Goal: Task Accomplishment & Management: Complete application form

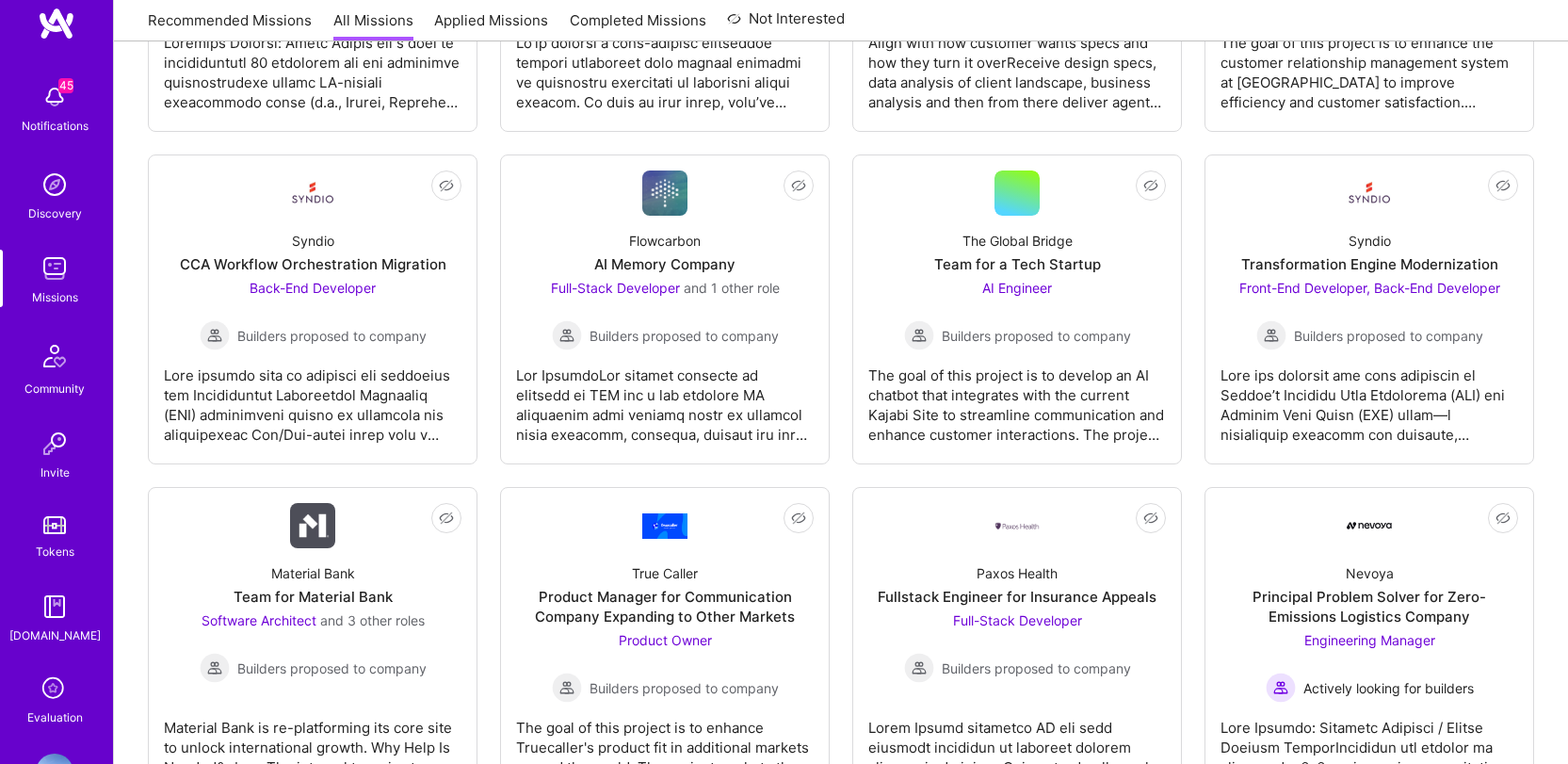
scroll to position [29, 0]
click at [46, 686] on icon at bounding box center [54, 691] width 36 height 36
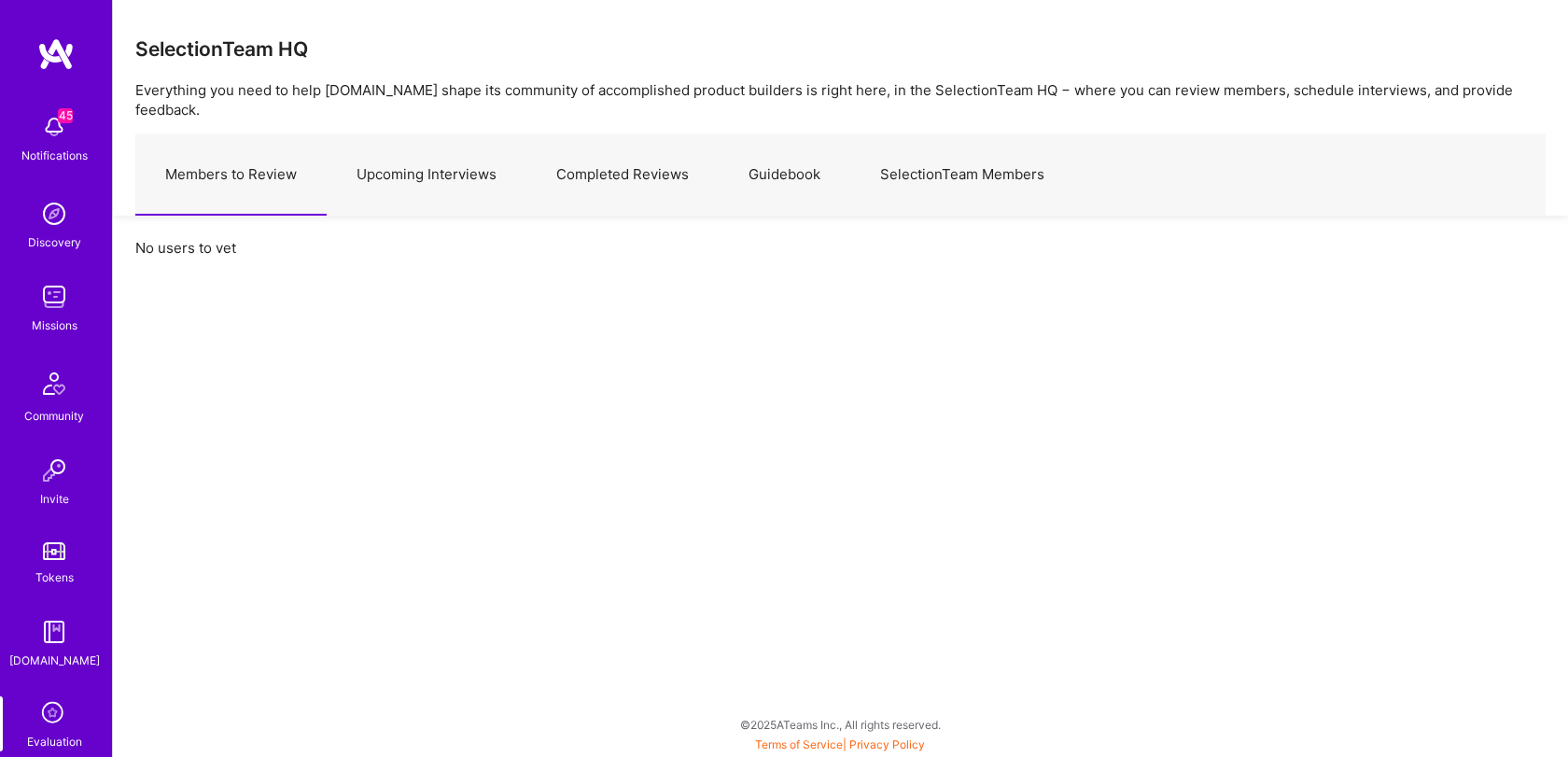
click at [473, 159] on link "Upcoming Interviews" at bounding box center [427, 175] width 199 height 82
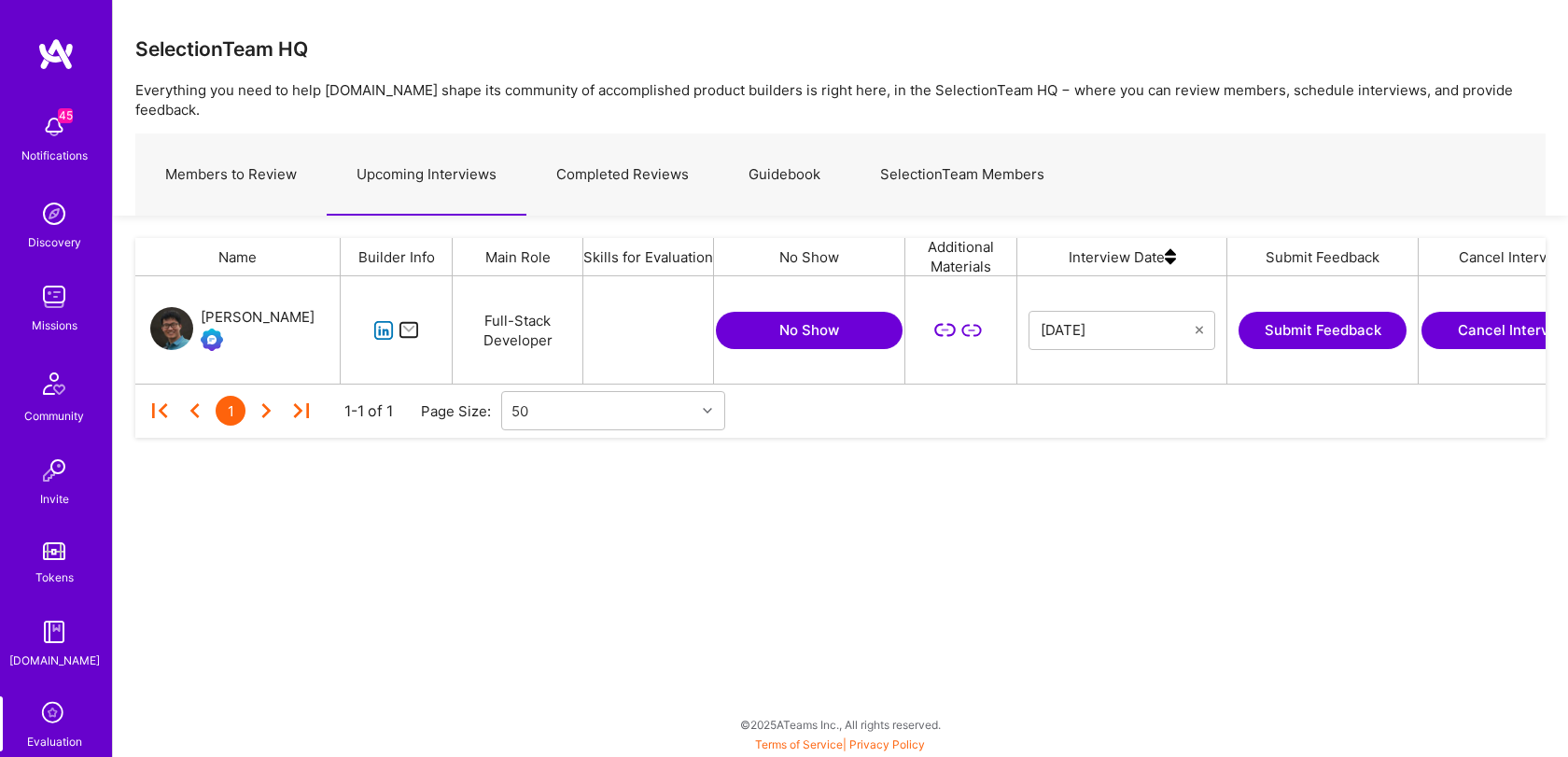
scroll to position [93, 1396]
click at [1106, 627] on div "SelectionTeam HQ Everything you need to help A.Team shape its community of acco…" at bounding box center [840, 378] width 1456 height 757
click at [245, 540] on div "SelectionTeam HQ Everything you need to help A.Team shape its community of acco…" at bounding box center [840, 378] width 1456 height 757
click at [1289, 111] on div "SelectionTeam HQ Everything you need to help A.Team shape its community of acco…" at bounding box center [840, 107] width 1455 height 216
click at [999, 615] on div "SelectionTeam HQ Everything you need to help A.Team shape its community of acco…" at bounding box center [840, 378] width 1456 height 757
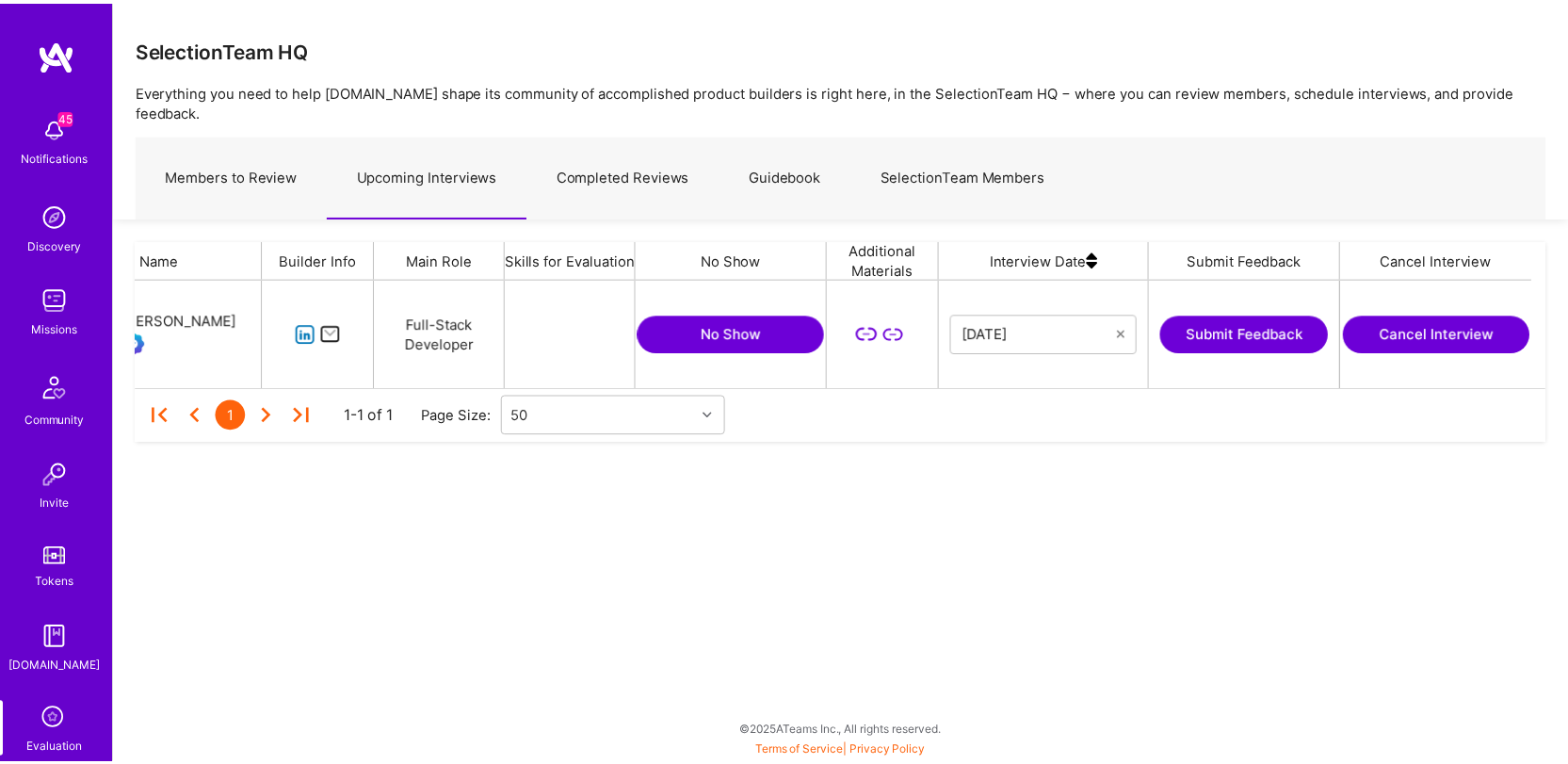
scroll to position [0, 0]
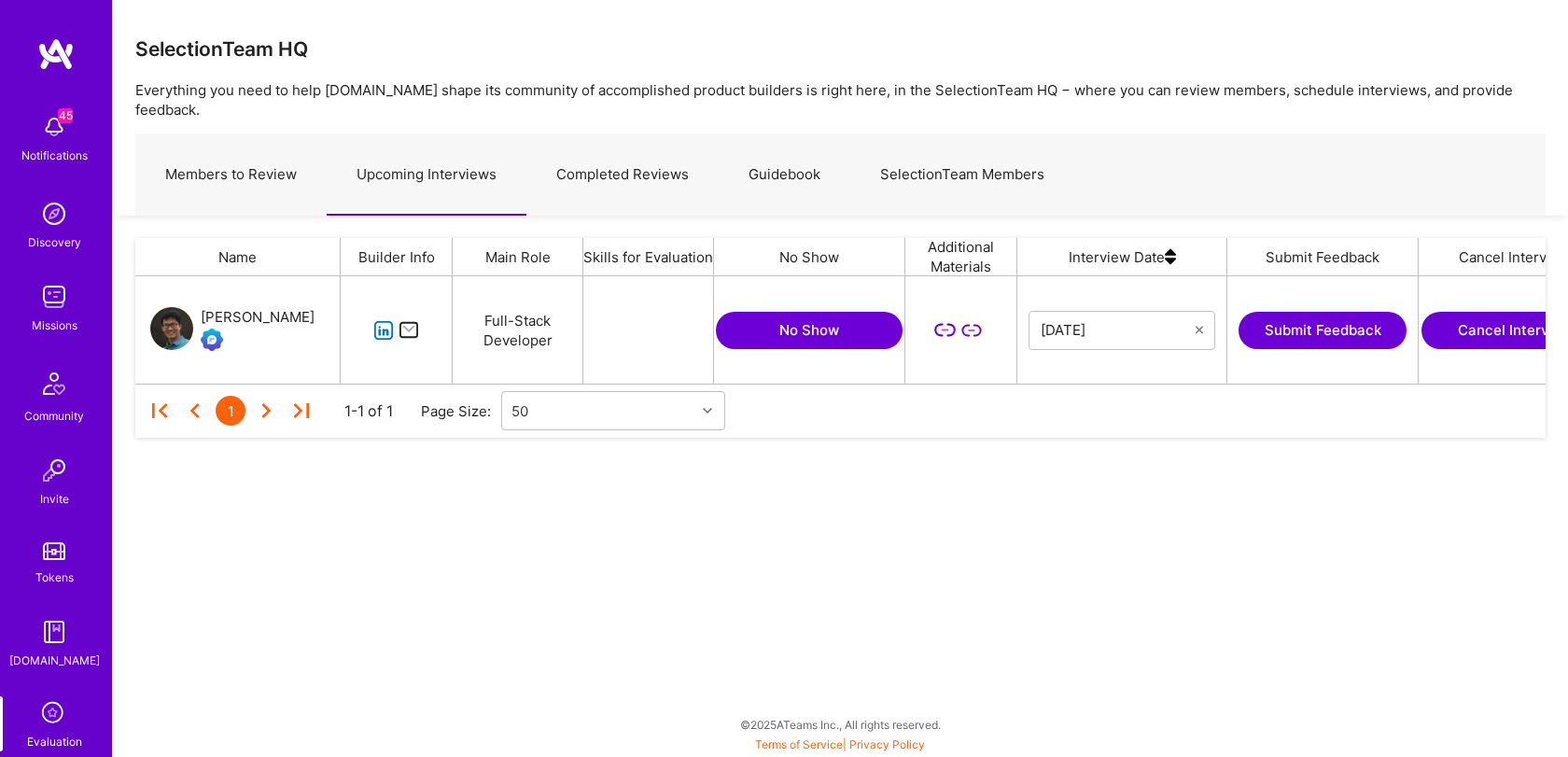
click at [958, 79] on div "SelectionTeam HQ Everything you need to help A.Team shape its community of acco…" at bounding box center [840, 107] width 1455 height 216
click at [1291, 312] on button "Submit Feedback" at bounding box center [1322, 330] width 168 height 37
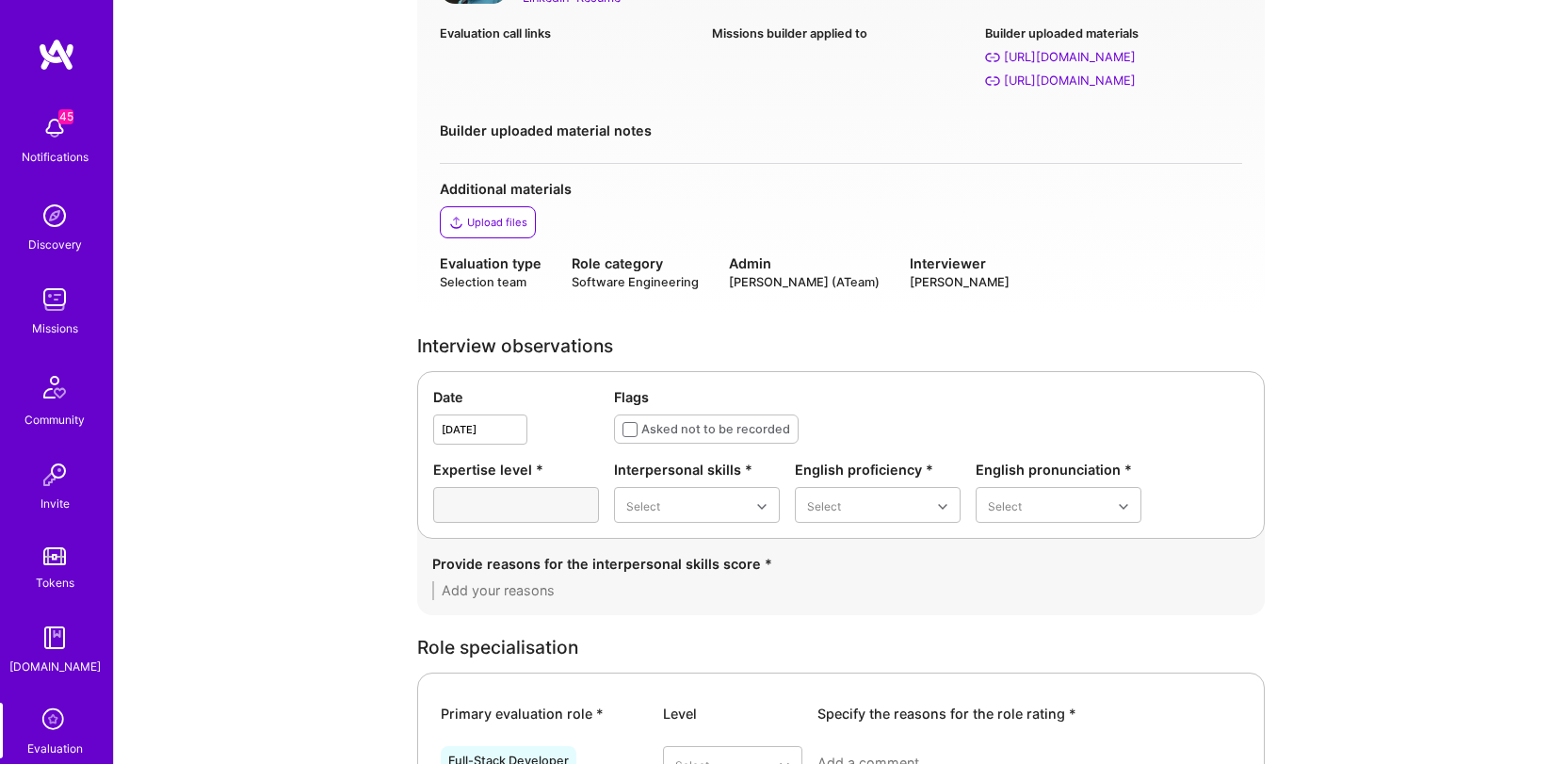
scroll to position [327, 0]
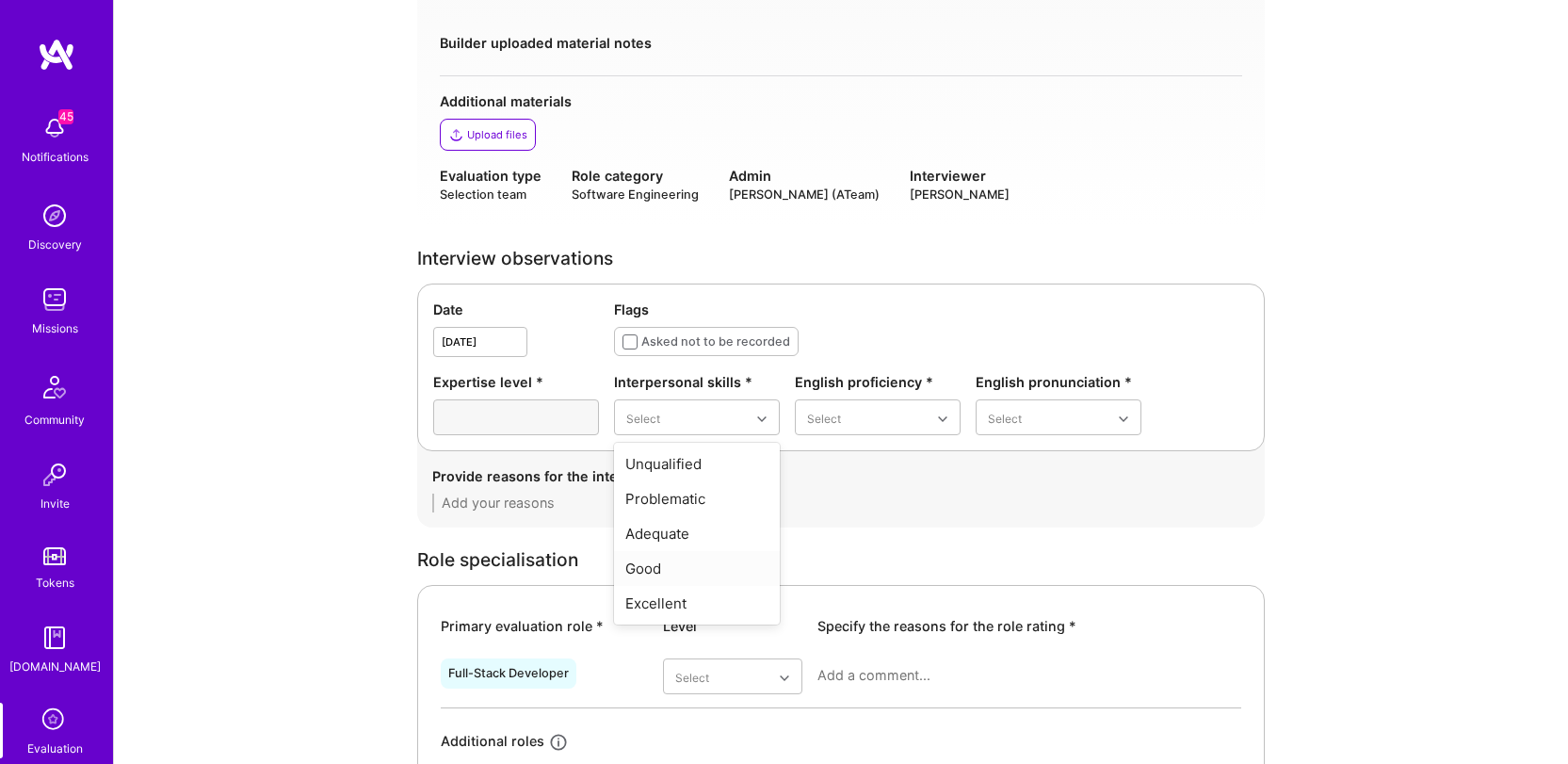
click at [681, 572] on div "Good" at bounding box center [697, 568] width 166 height 35
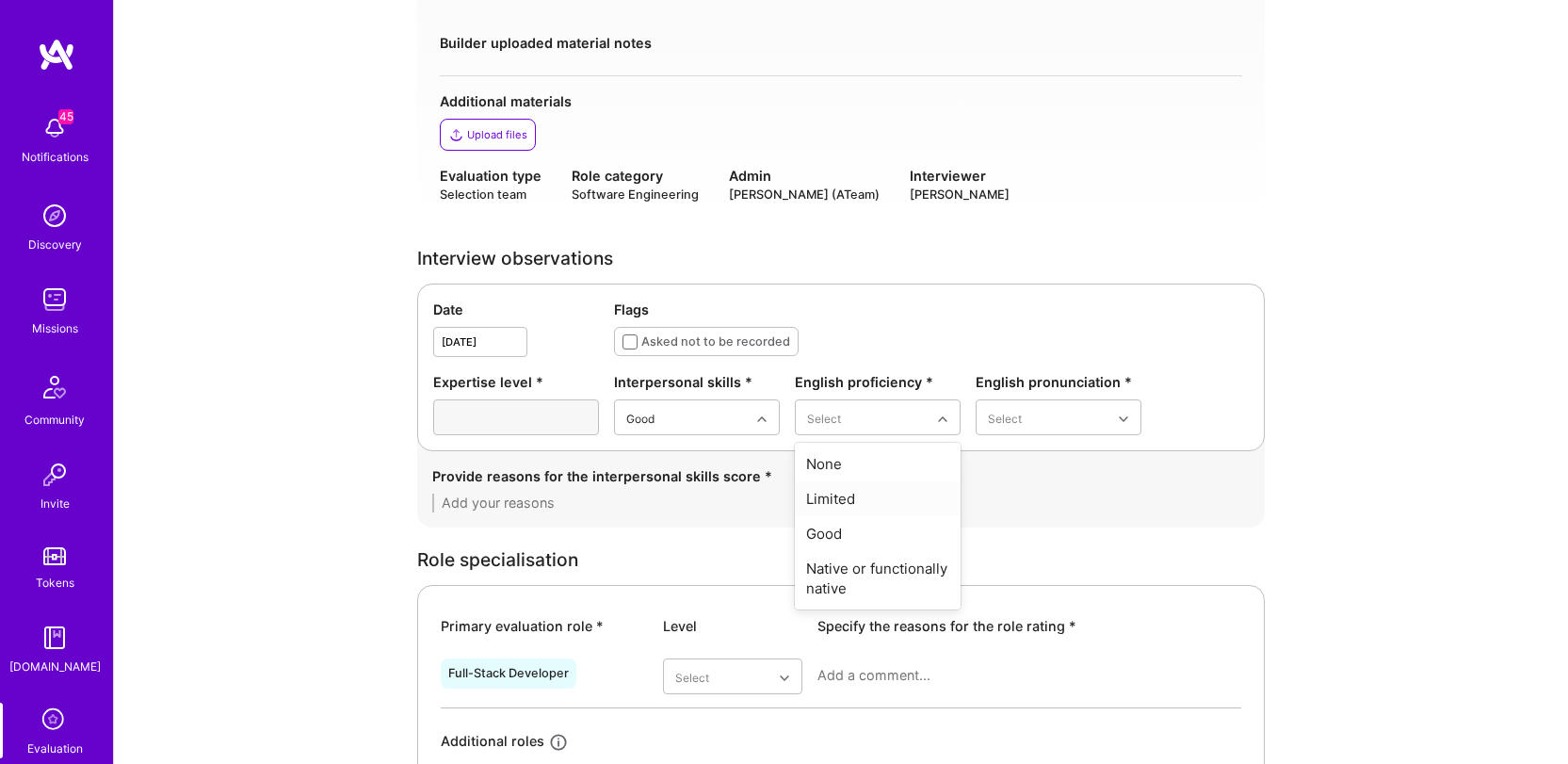
click at [863, 507] on div "Limited" at bounding box center [877, 499] width 166 height 35
click at [1075, 448] on div "Date Aug 19,2025 Flags Asked not to be recorded Expertise level * Interpersonal…" at bounding box center [841, 367] width 848 height 168
click at [1018, 494] on div "Adequate" at bounding box center [1058, 499] width 166 height 35
click at [836, 478] on div "Provide reasons for the interpersonal skills score *" at bounding box center [841, 476] width 818 height 19
click at [673, 508] on textarea at bounding box center [841, 503] width 818 height 18
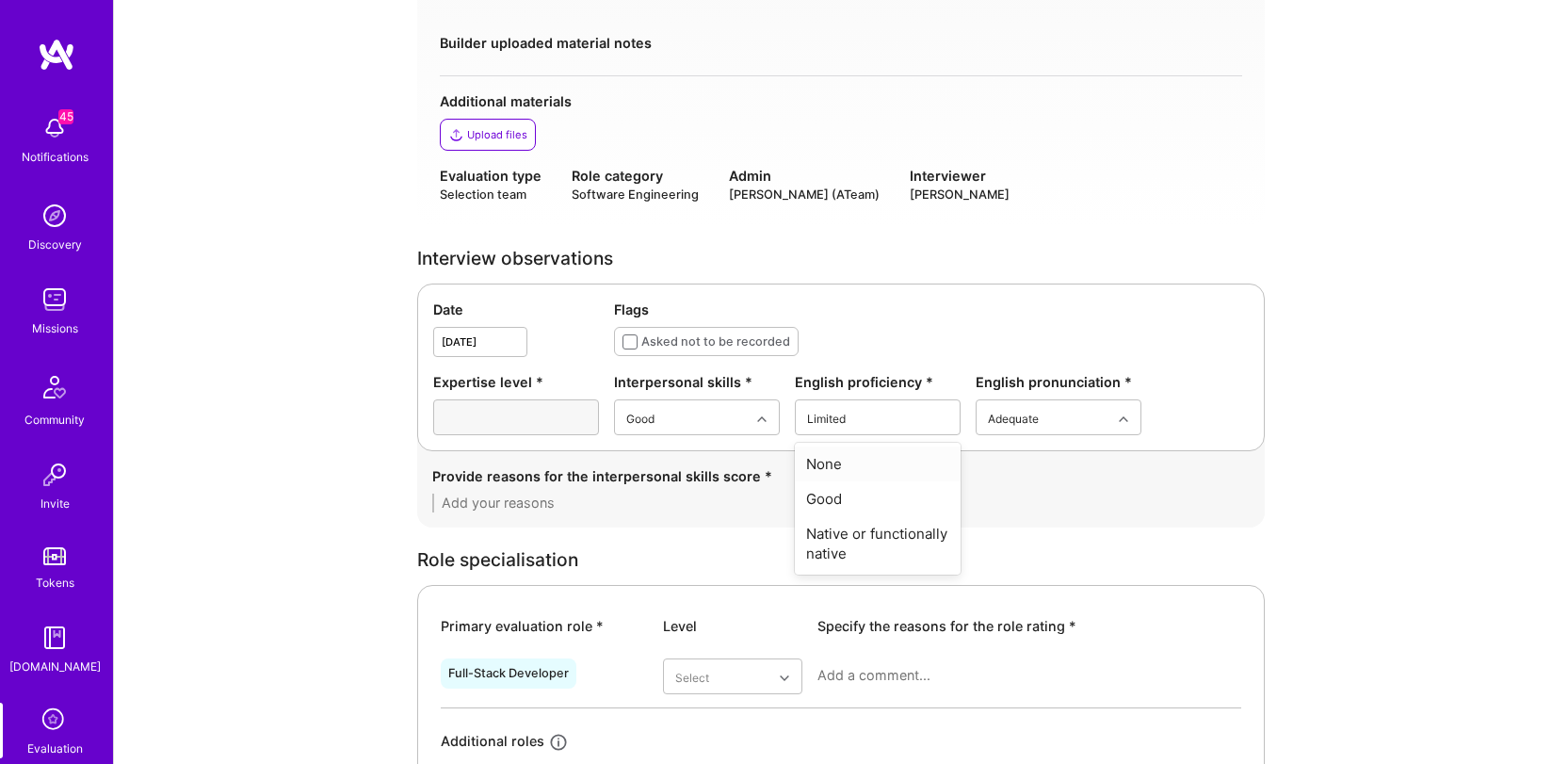
click at [610, 504] on textarea at bounding box center [841, 503] width 818 height 18
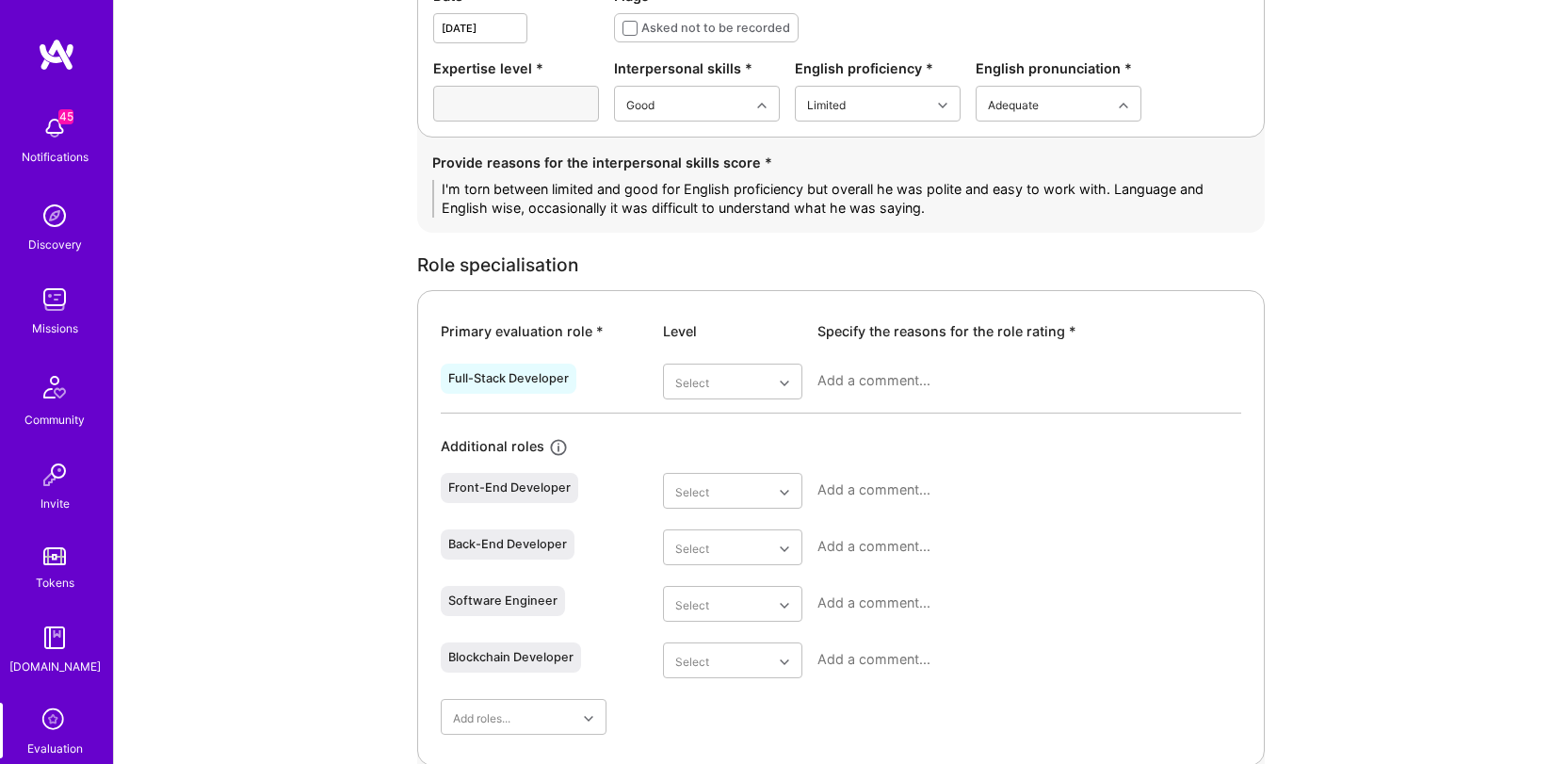
scroll to position [637, 0]
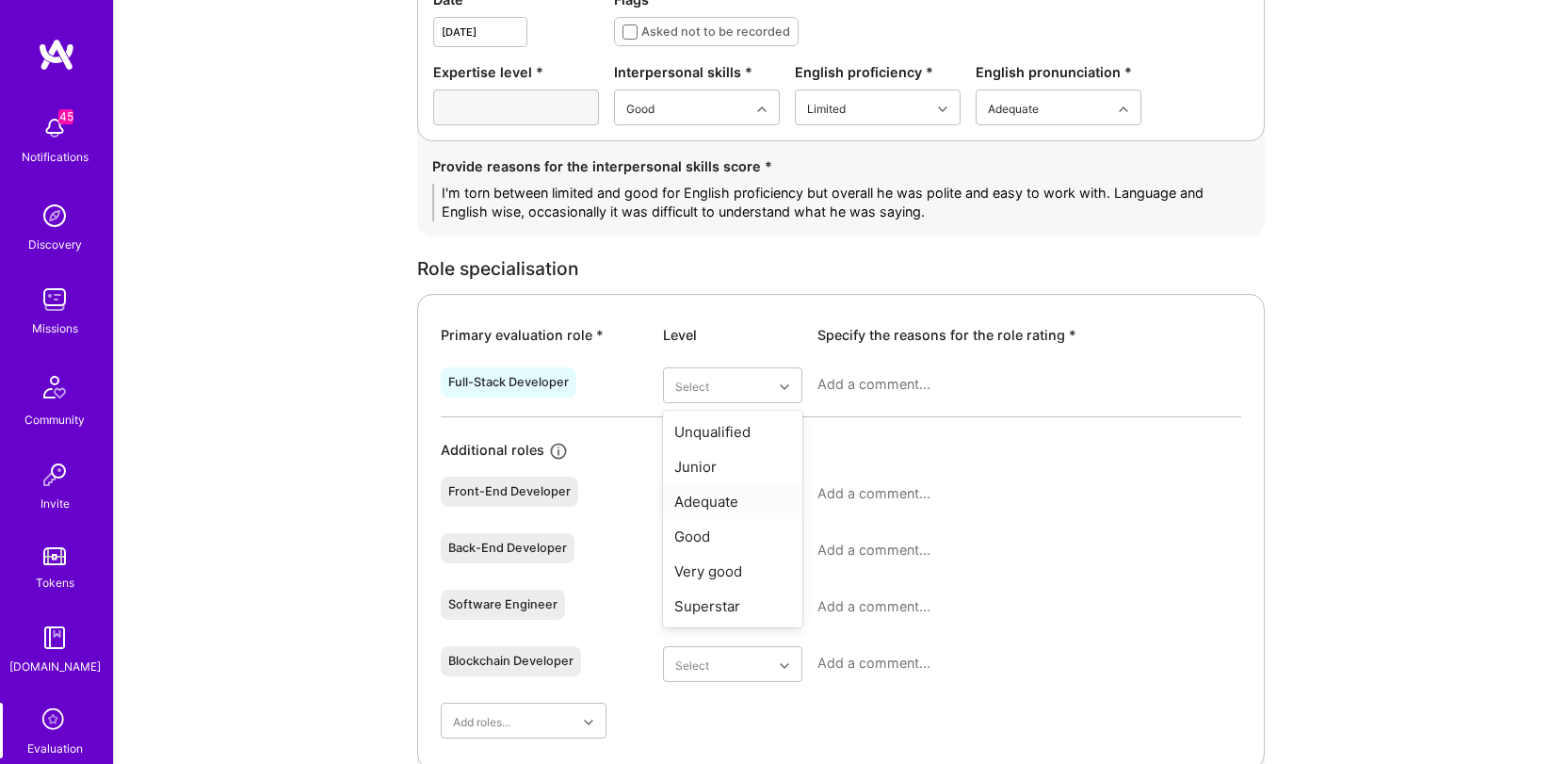
type textarea "I'm torn between limited and good for English proficiency but overall he was po…"
click at [738, 507] on div "Adequate" at bounding box center [733, 502] width 139 height 35
click at [898, 385] on textarea at bounding box center [1030, 383] width 424 height 18
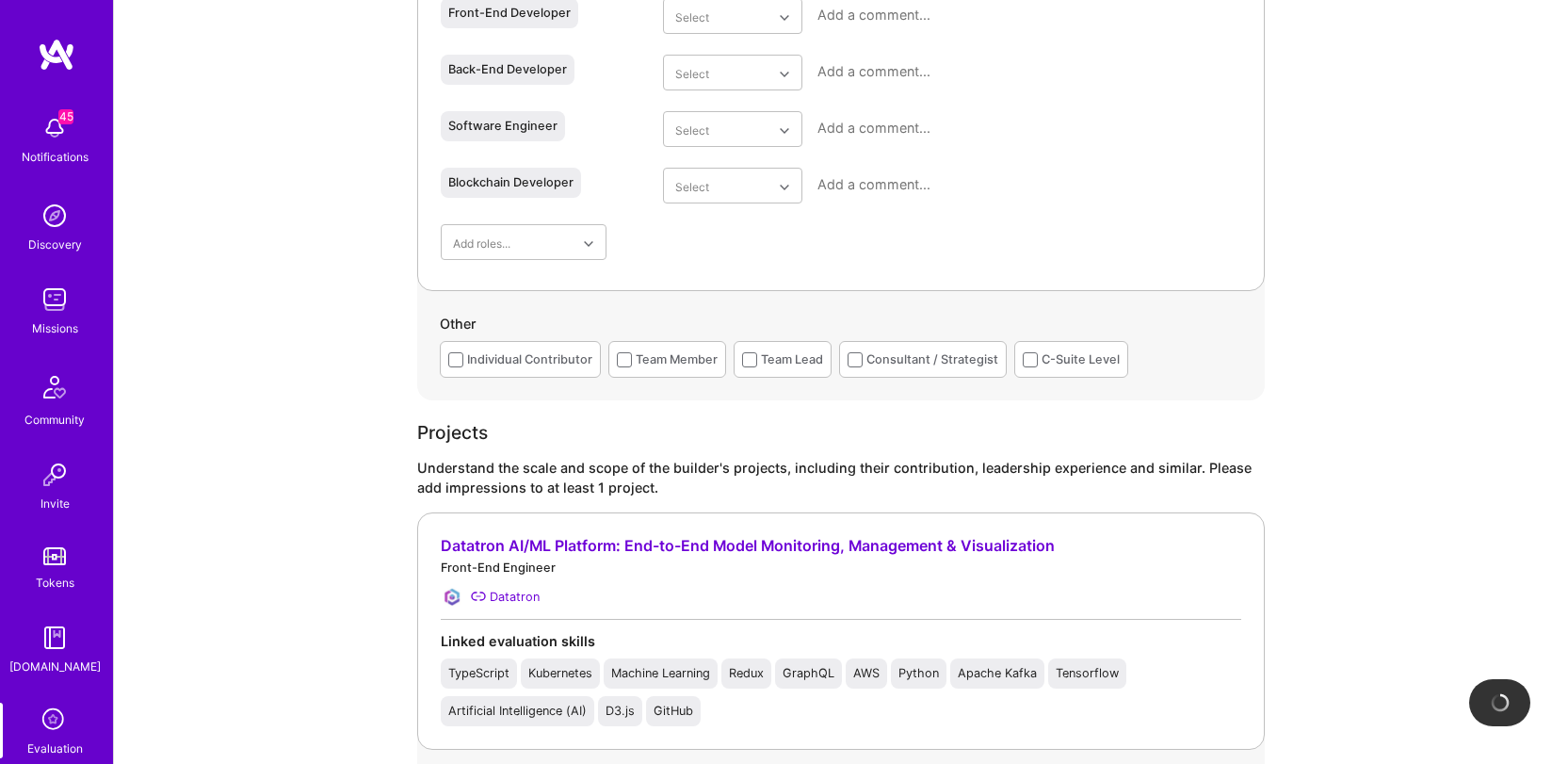
scroll to position [1272, 0]
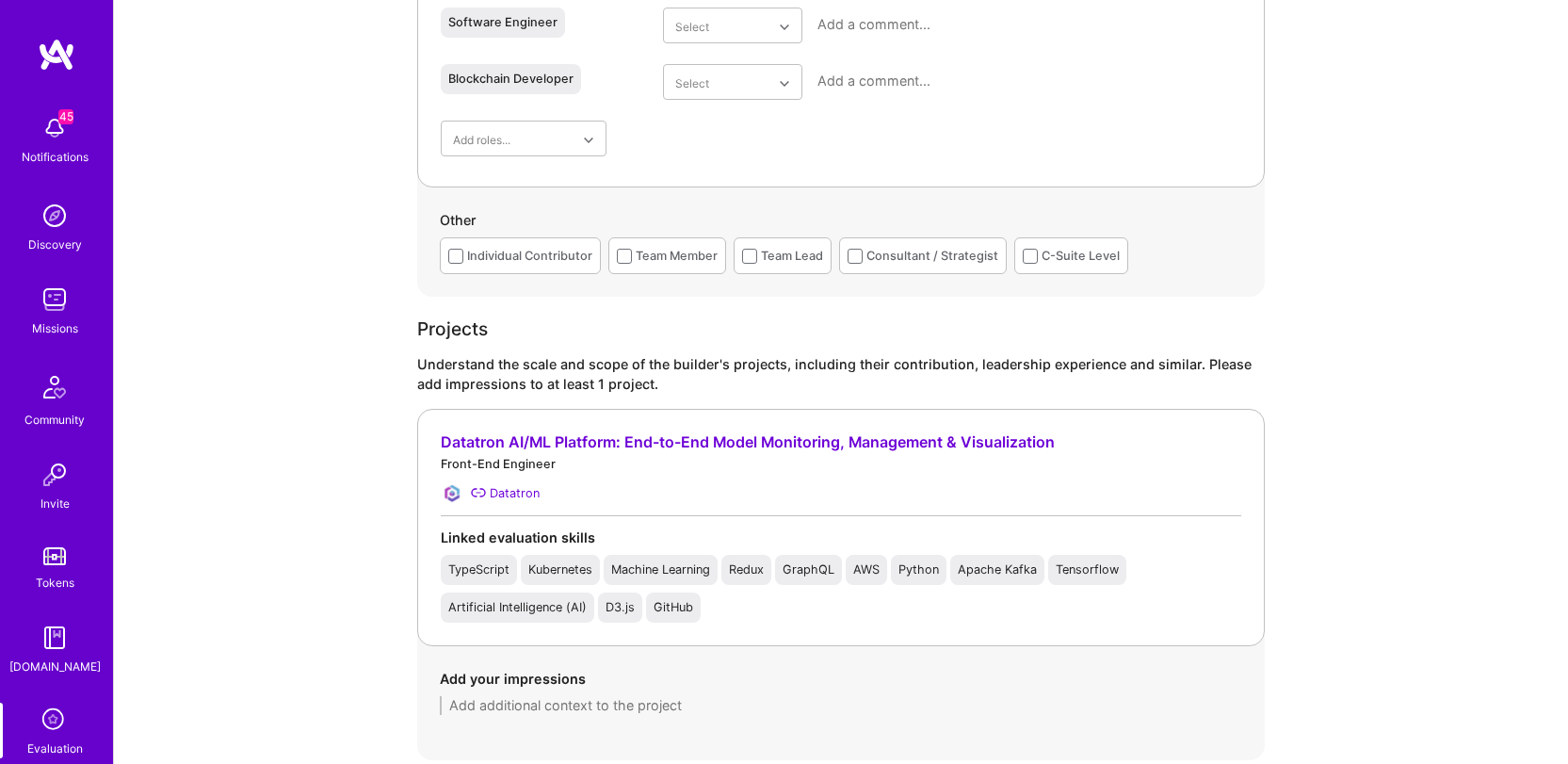
type textarea "I put adequate but he may be junior as well. He didn't quite use the correct te…"
click at [588, 263] on div "Individual Contributor" at bounding box center [529, 256] width 125 height 19
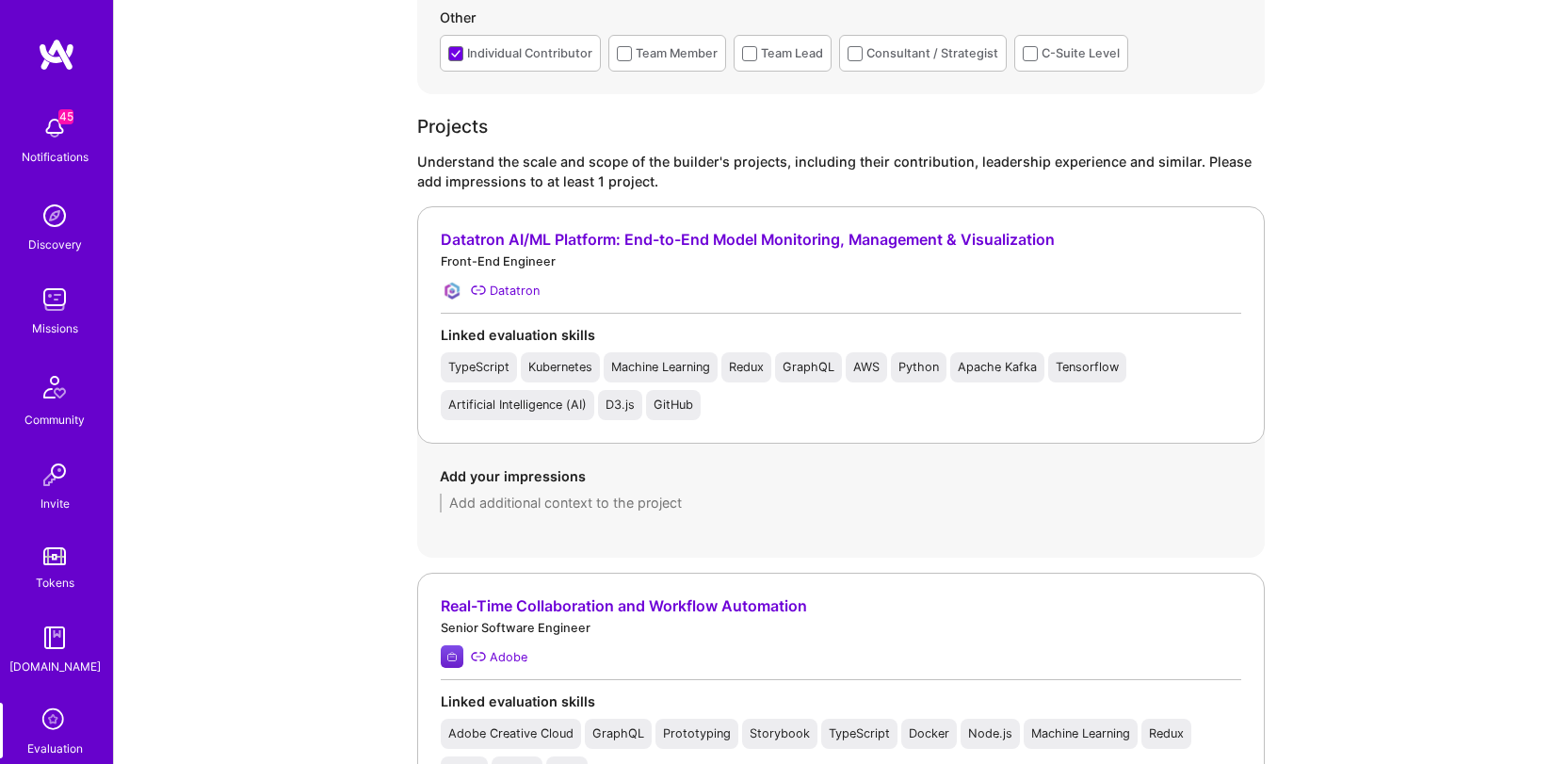
scroll to position [1503, 0]
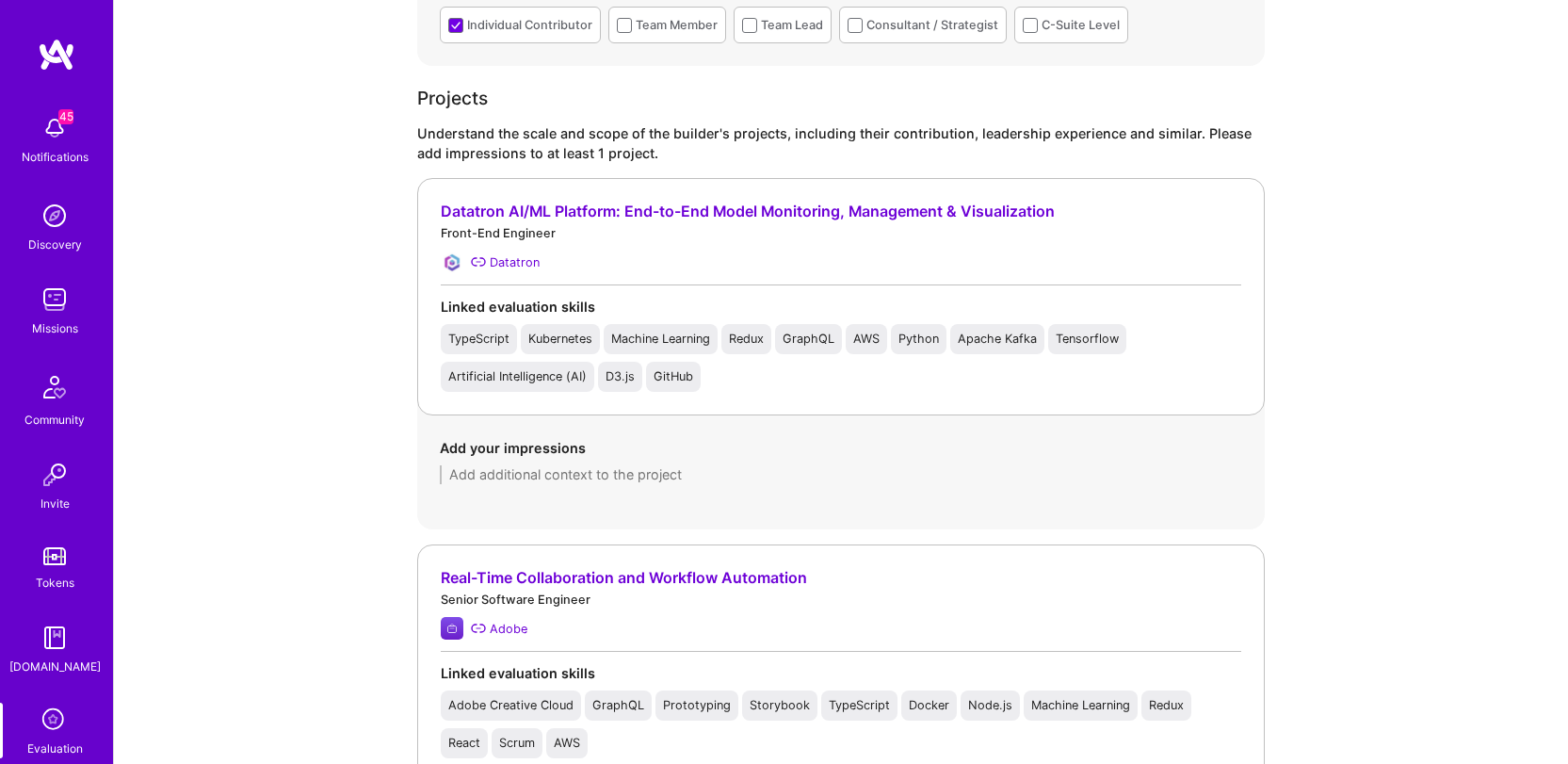
click at [633, 475] on textarea at bounding box center [841, 474] width 802 height 18
click at [767, 475] on textarea at bounding box center [841, 474] width 802 height 18
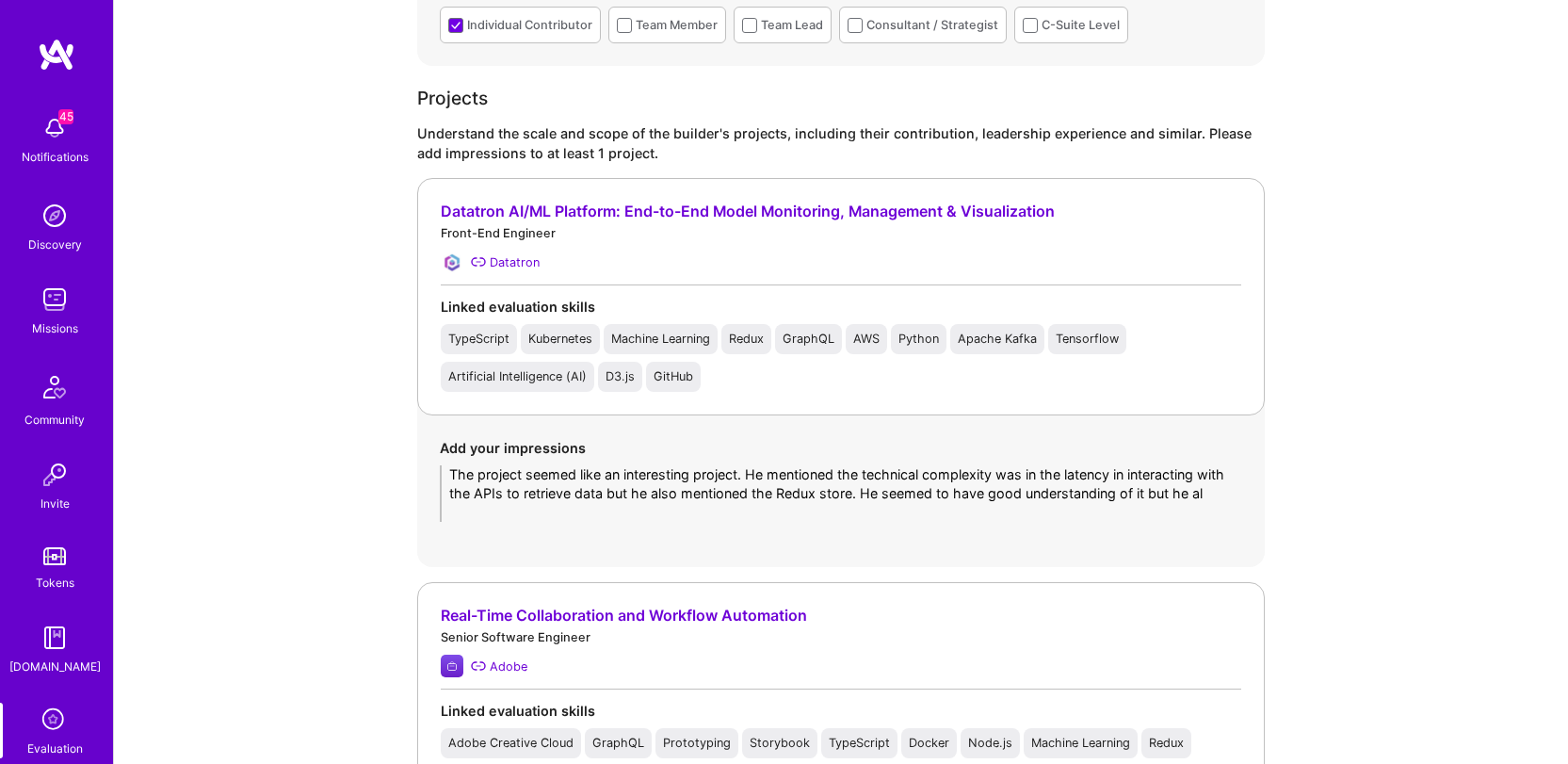
scroll to position [0, 0]
type textarea "The project seemed like an interesting project. He mentioned the technical comp…"
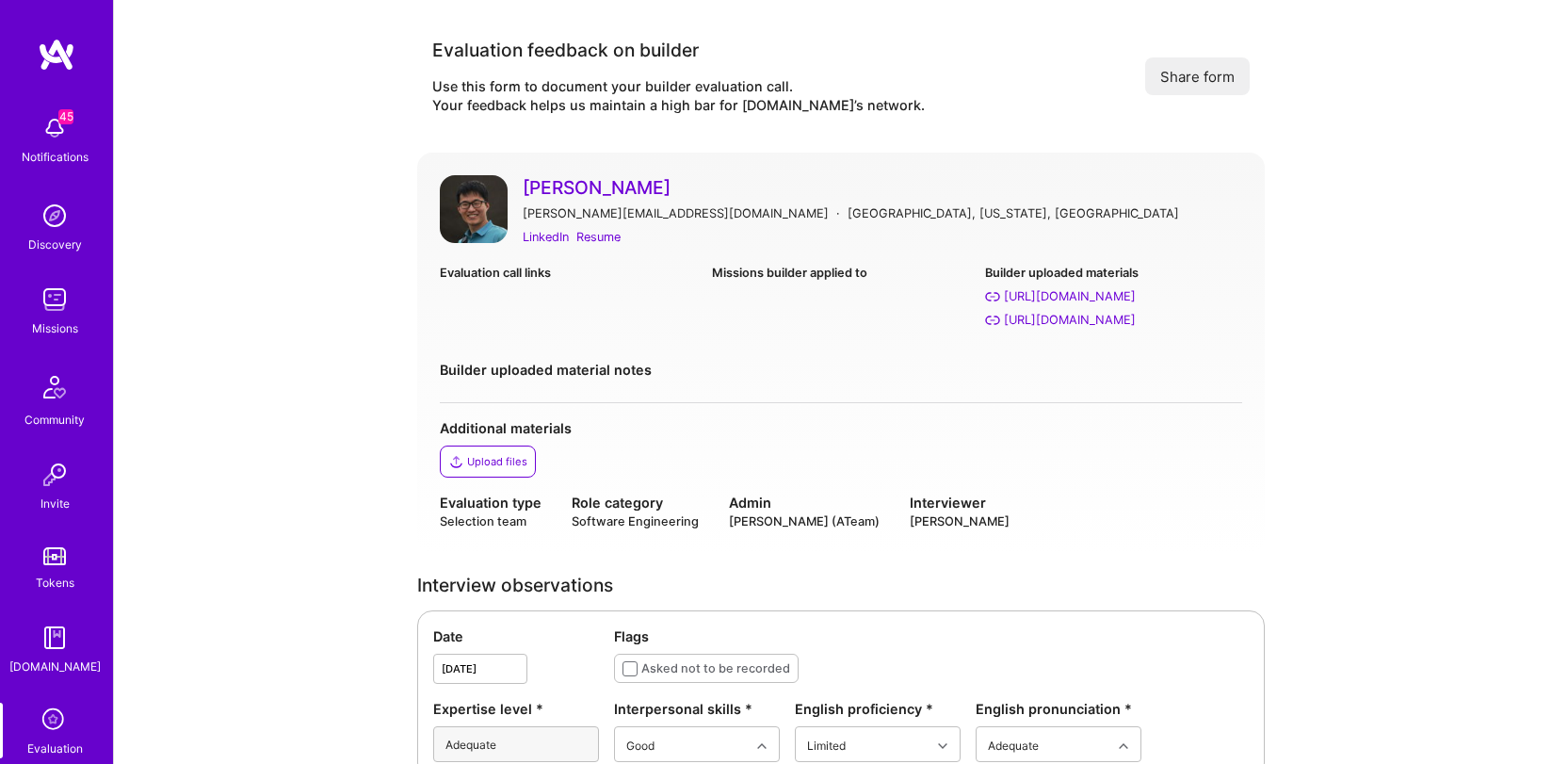
scroll to position [3587, 0]
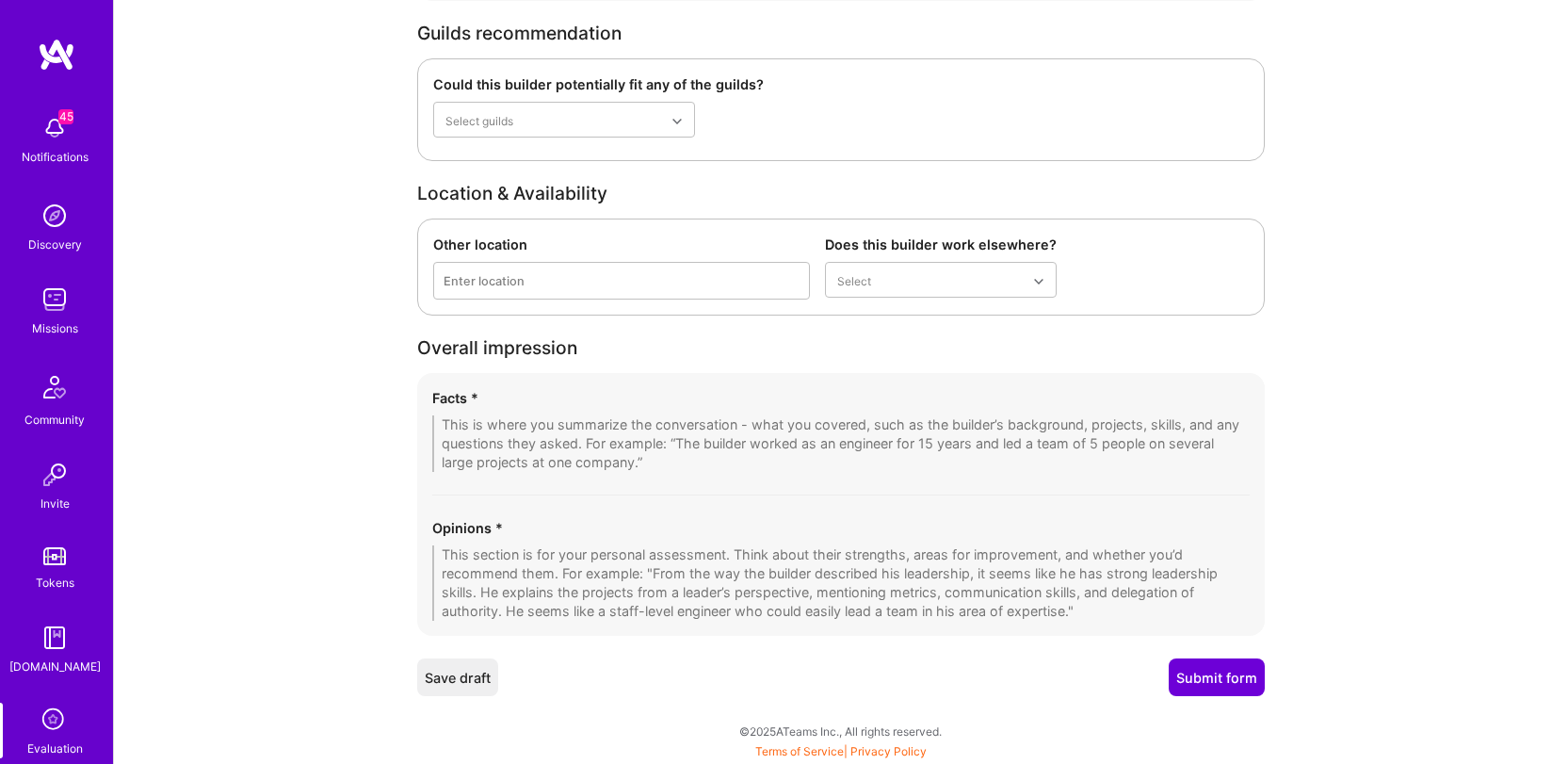
click at [619, 413] on div "Facts *" at bounding box center [841, 430] width 818 height 84
click at [622, 423] on textarea at bounding box center [841, 443] width 818 height 56
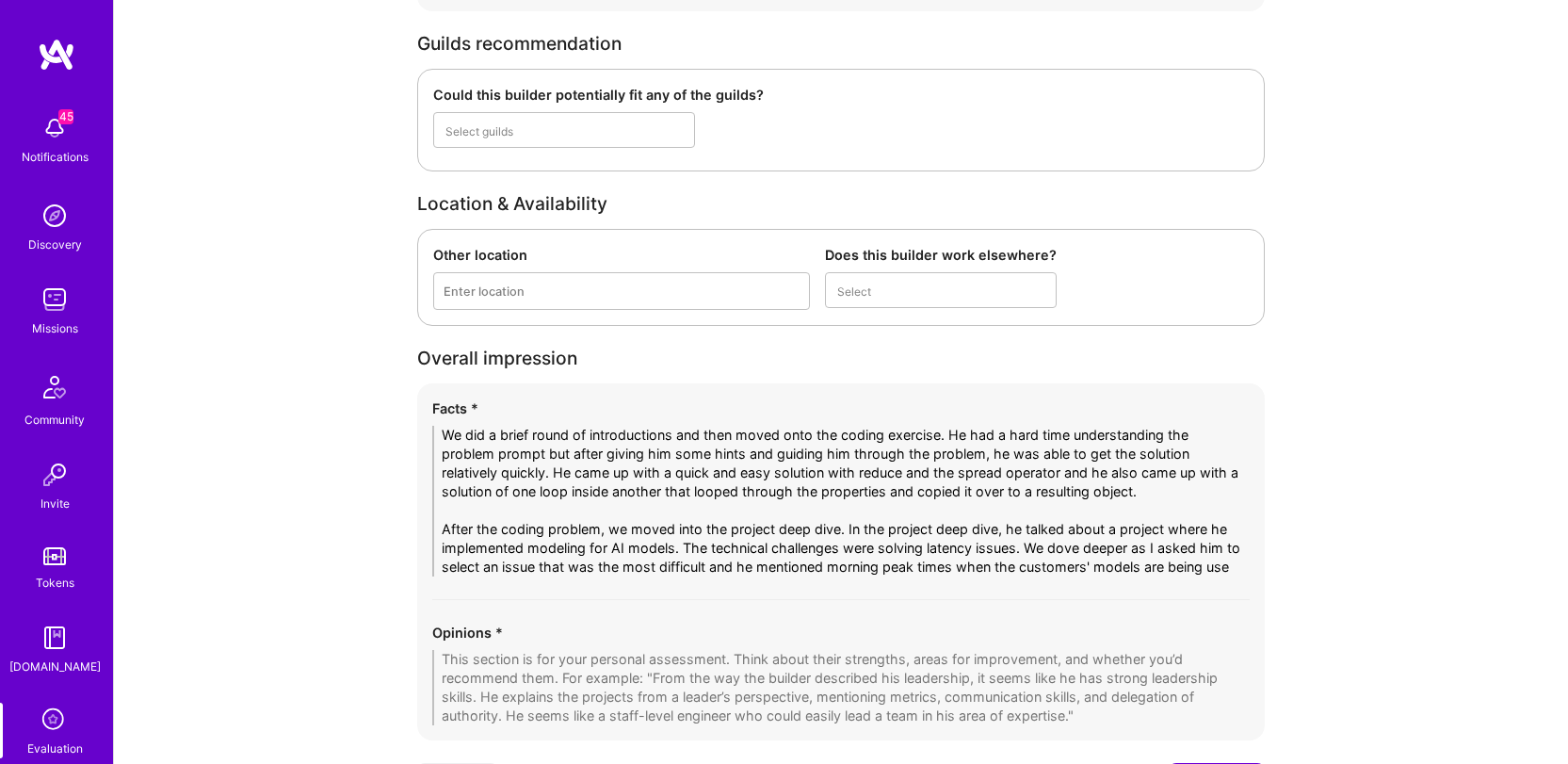
scroll to position [0, 0]
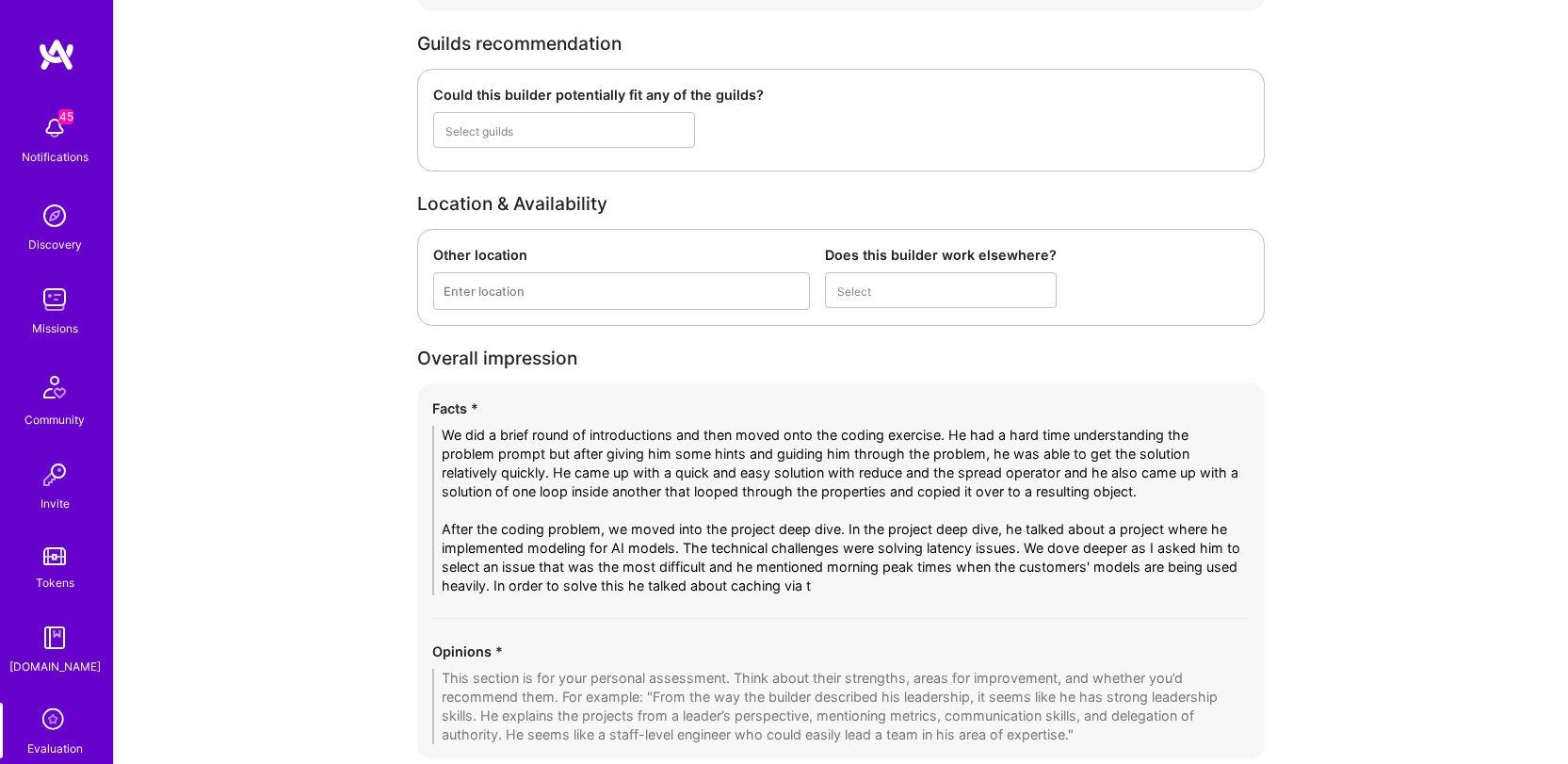
type textarea "We did a brief round of introductions and then moved onto the coding exercise. …"
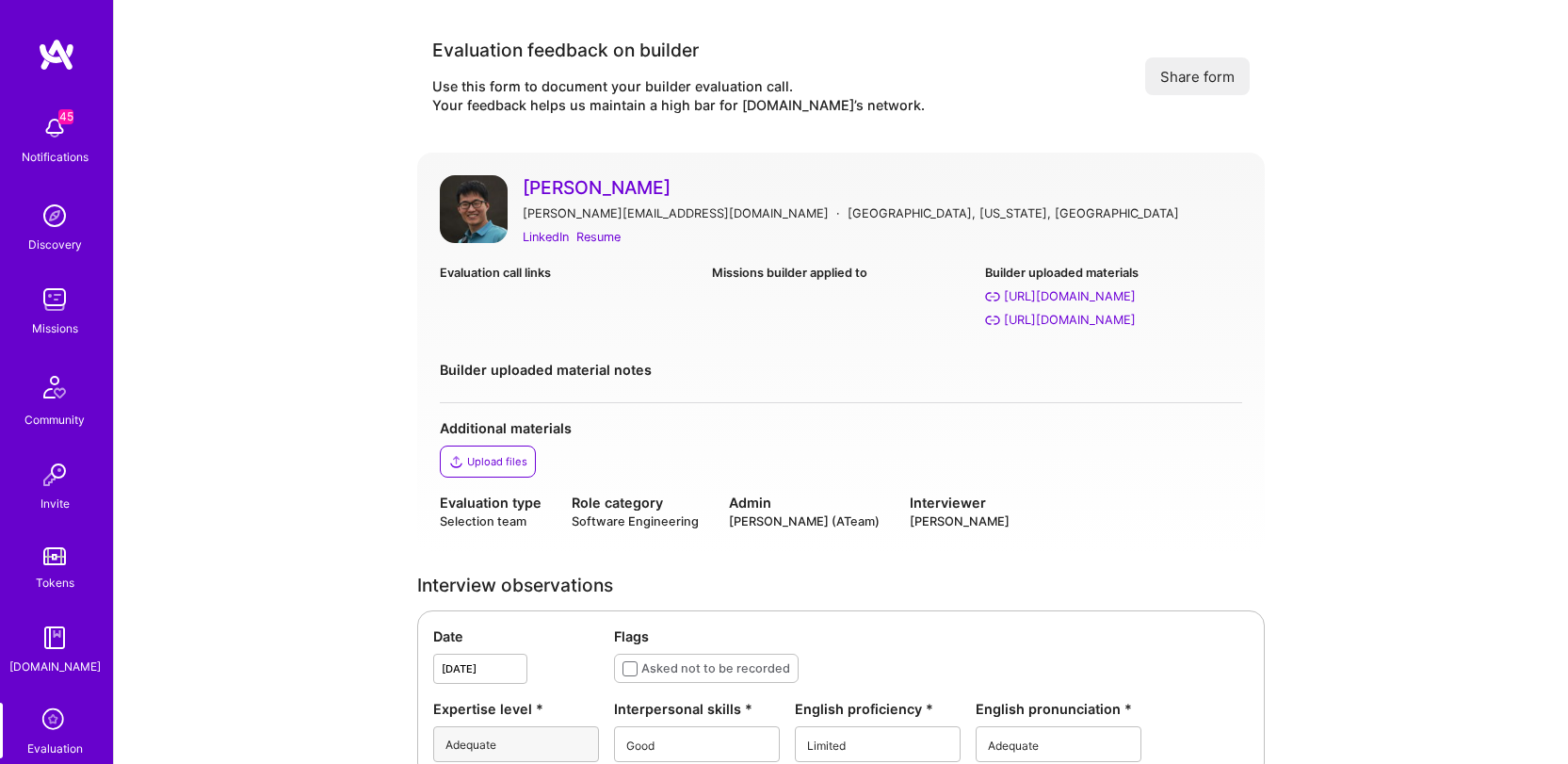
scroll to position [3715, 0]
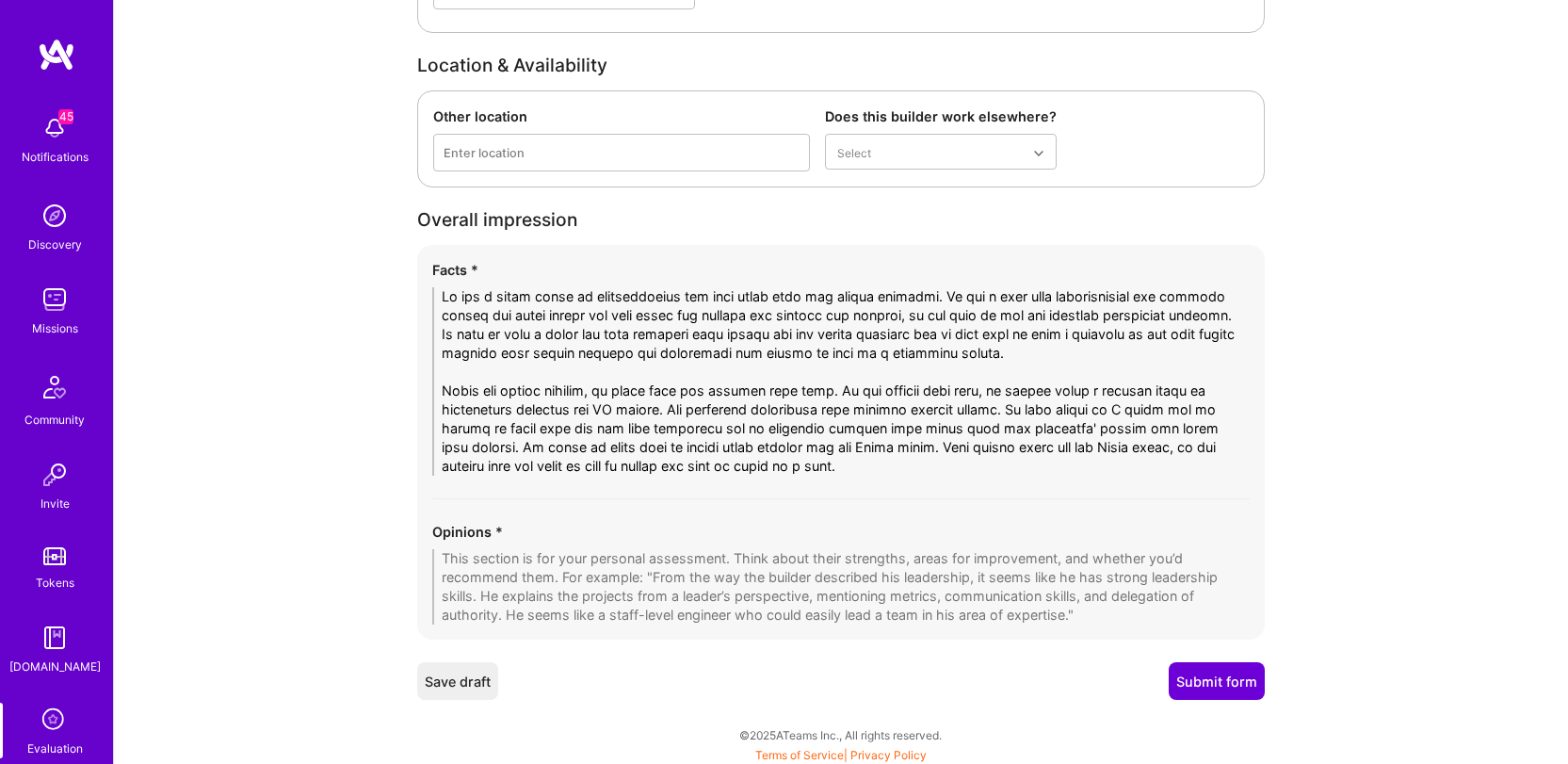
type textarea "We did a brief round of introductions and then moved onto the coding exercise. …"
click at [532, 556] on textarea at bounding box center [841, 587] width 818 height 76
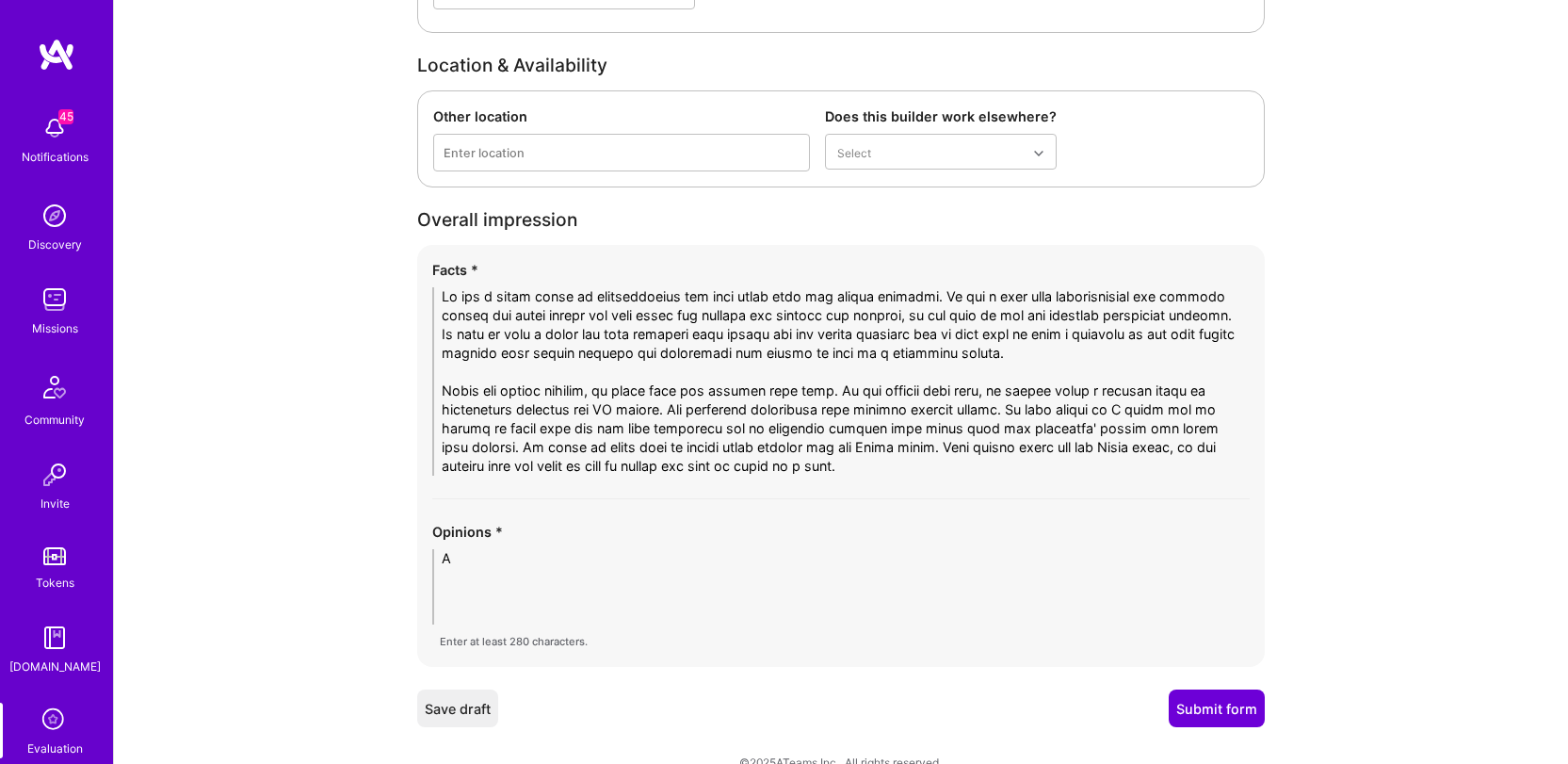
scroll to position [3689, 0]
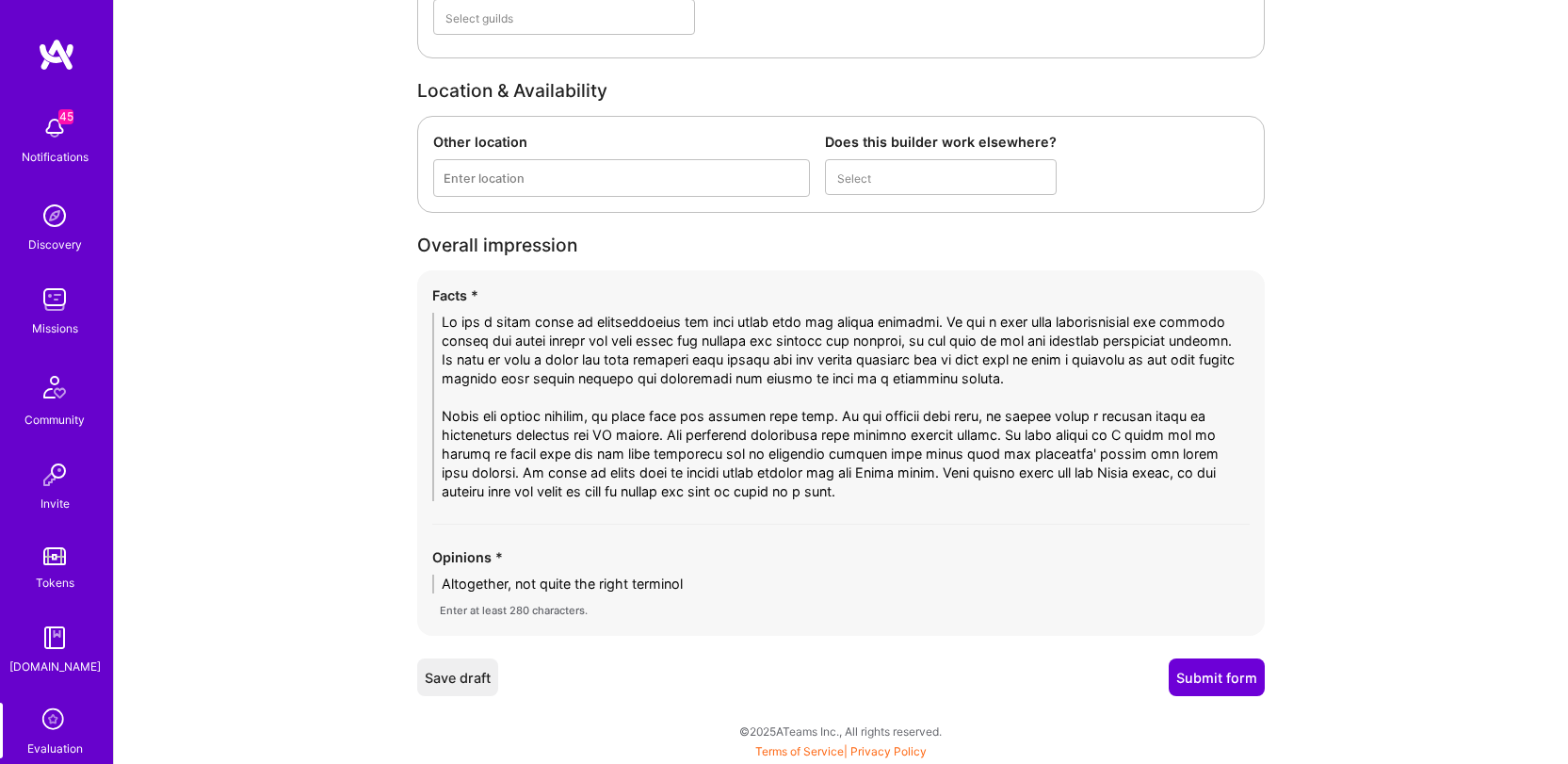
type textarea "Altogether, not quite the right terminolo"
type textarea "A"
type textarea "T"
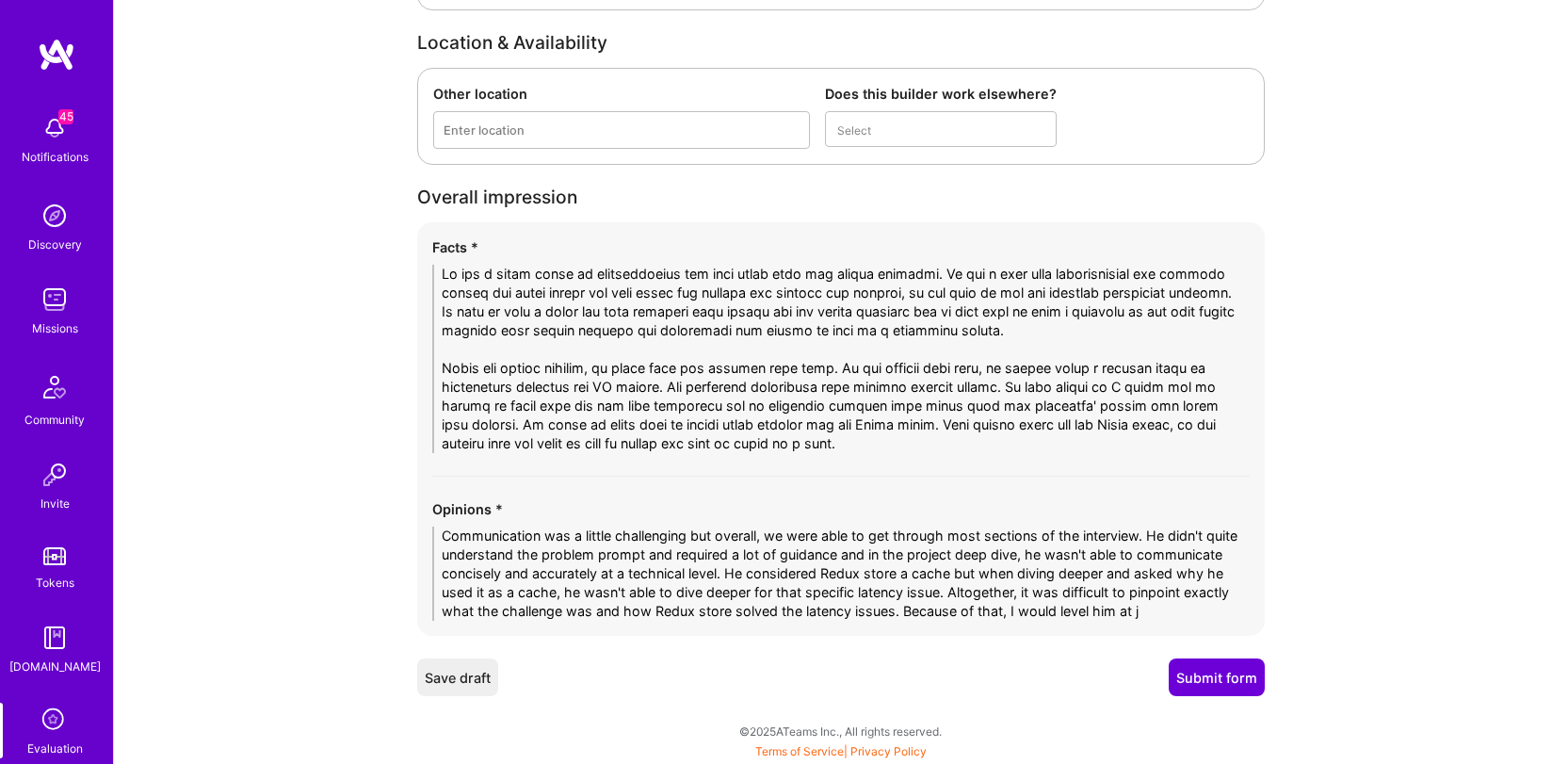
scroll to position [0, 0]
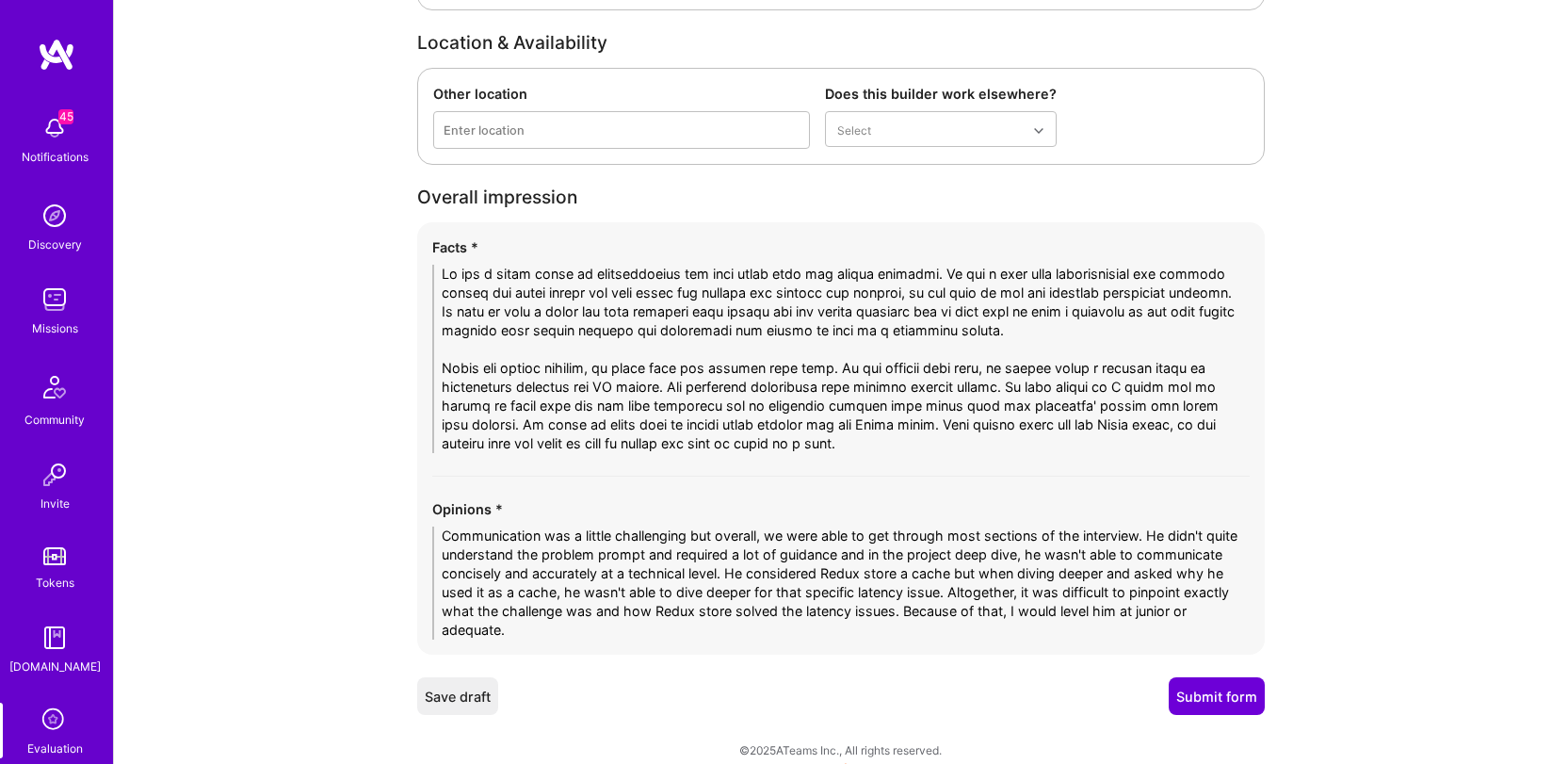
type textarea "Communication was a little challenging but overall, we were able to get through…"
click at [1205, 703] on button "Submit form" at bounding box center [1217, 696] width 96 height 38
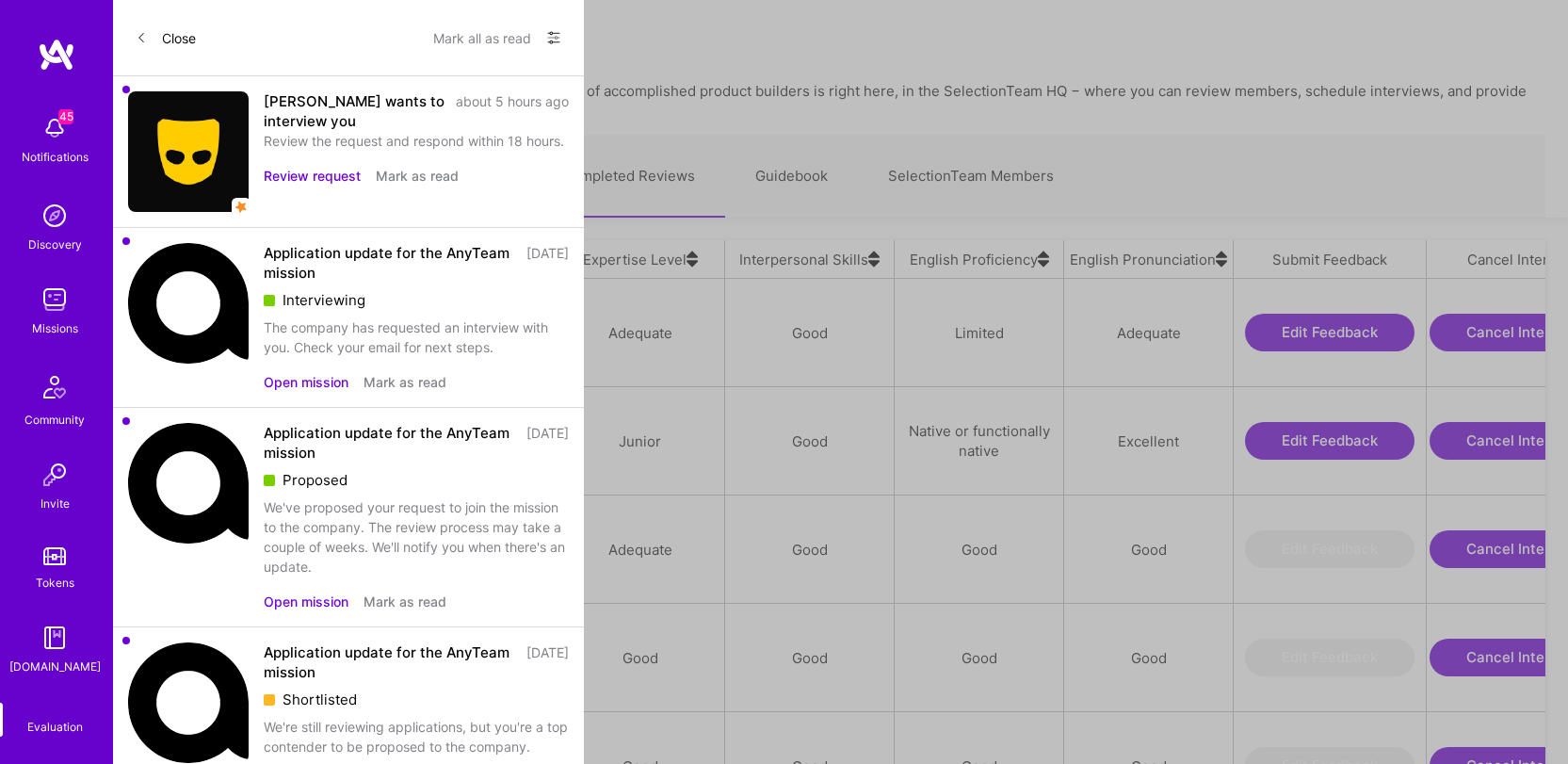
scroll to position [4, 0]
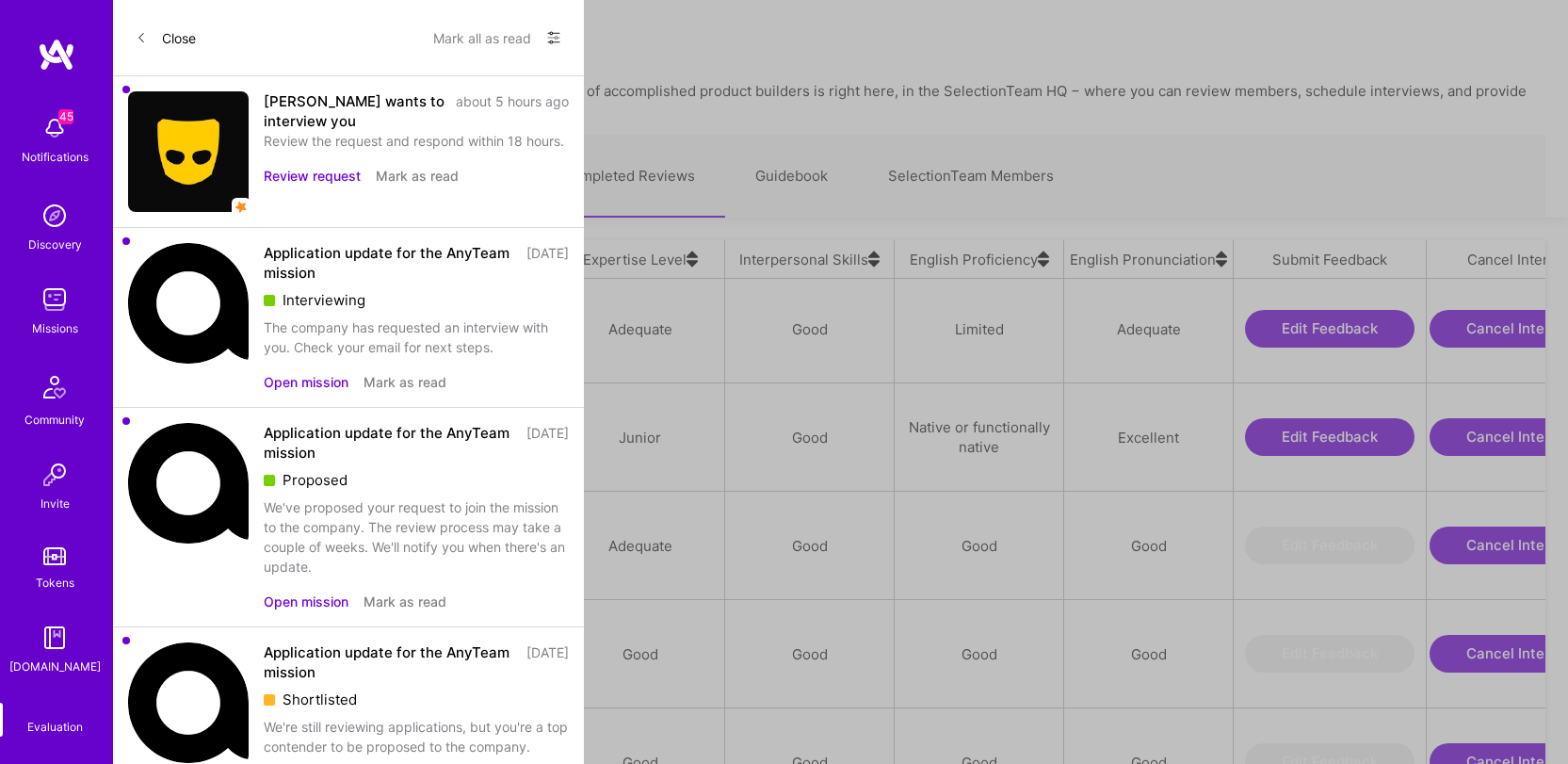
click at [213, 312] on img "grid" at bounding box center [213, 312] width 0 height 0
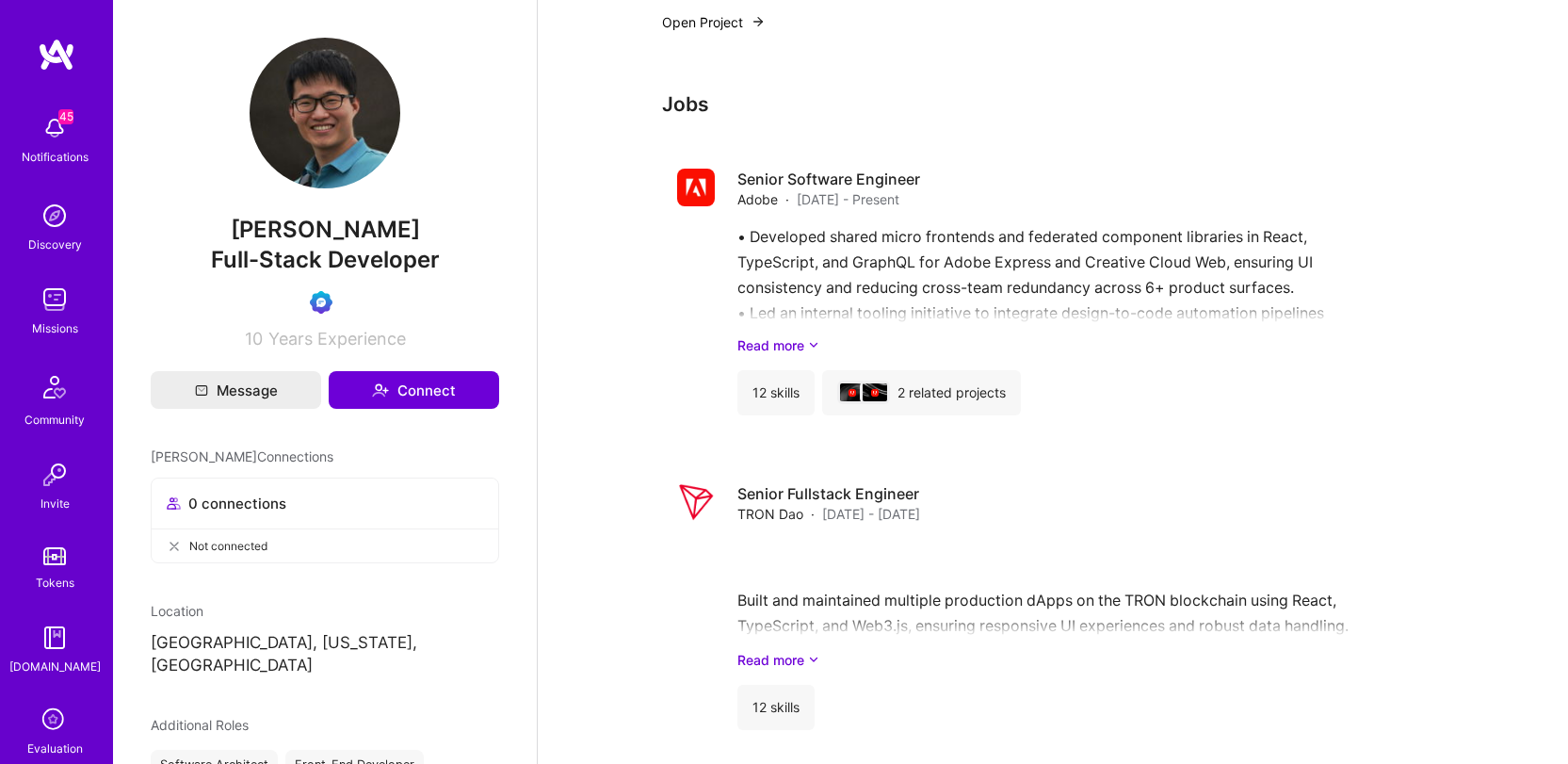
scroll to position [1381, 0]
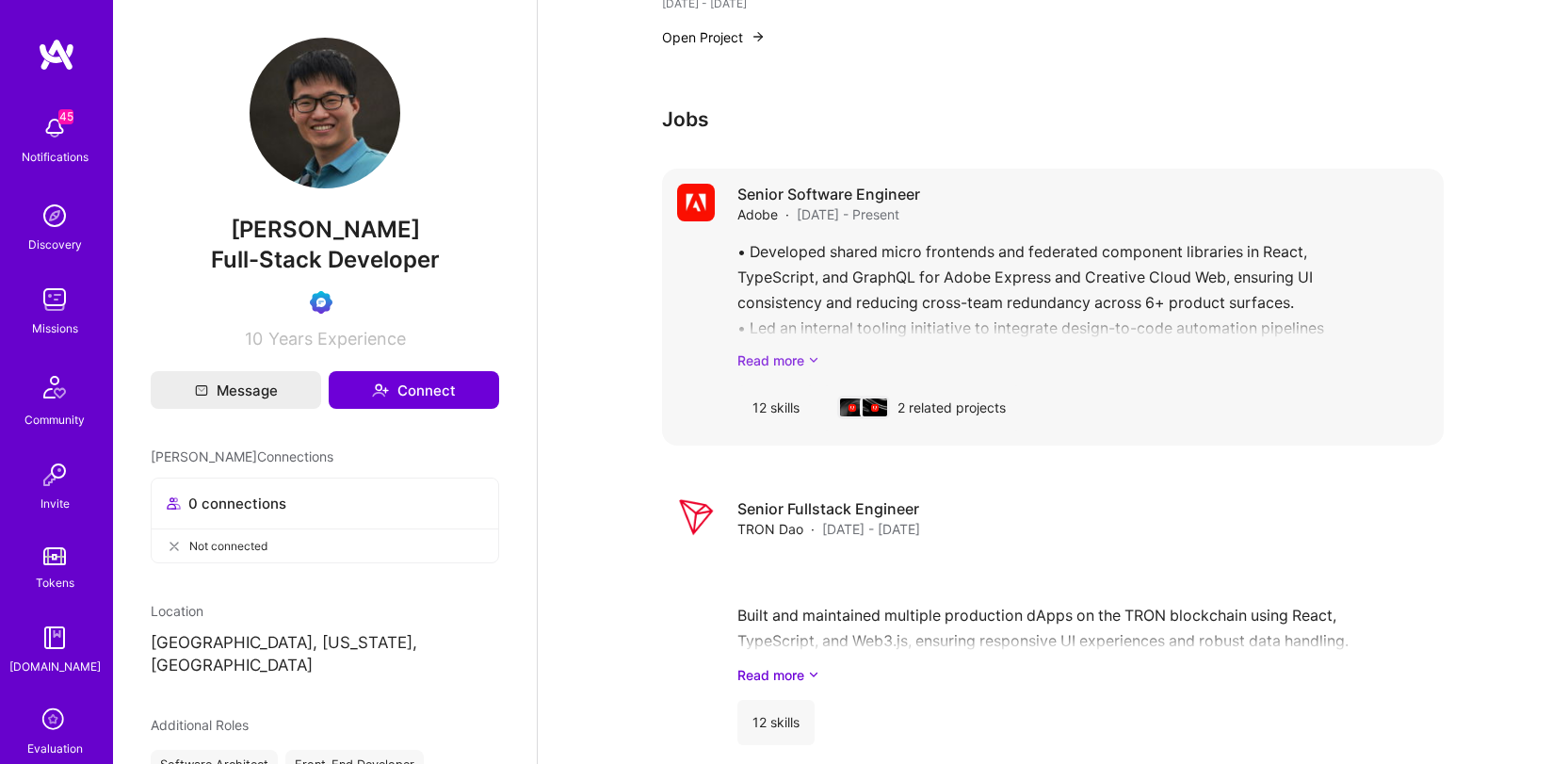
click at [750, 354] on link "Read more" at bounding box center [1083, 360] width 691 height 19
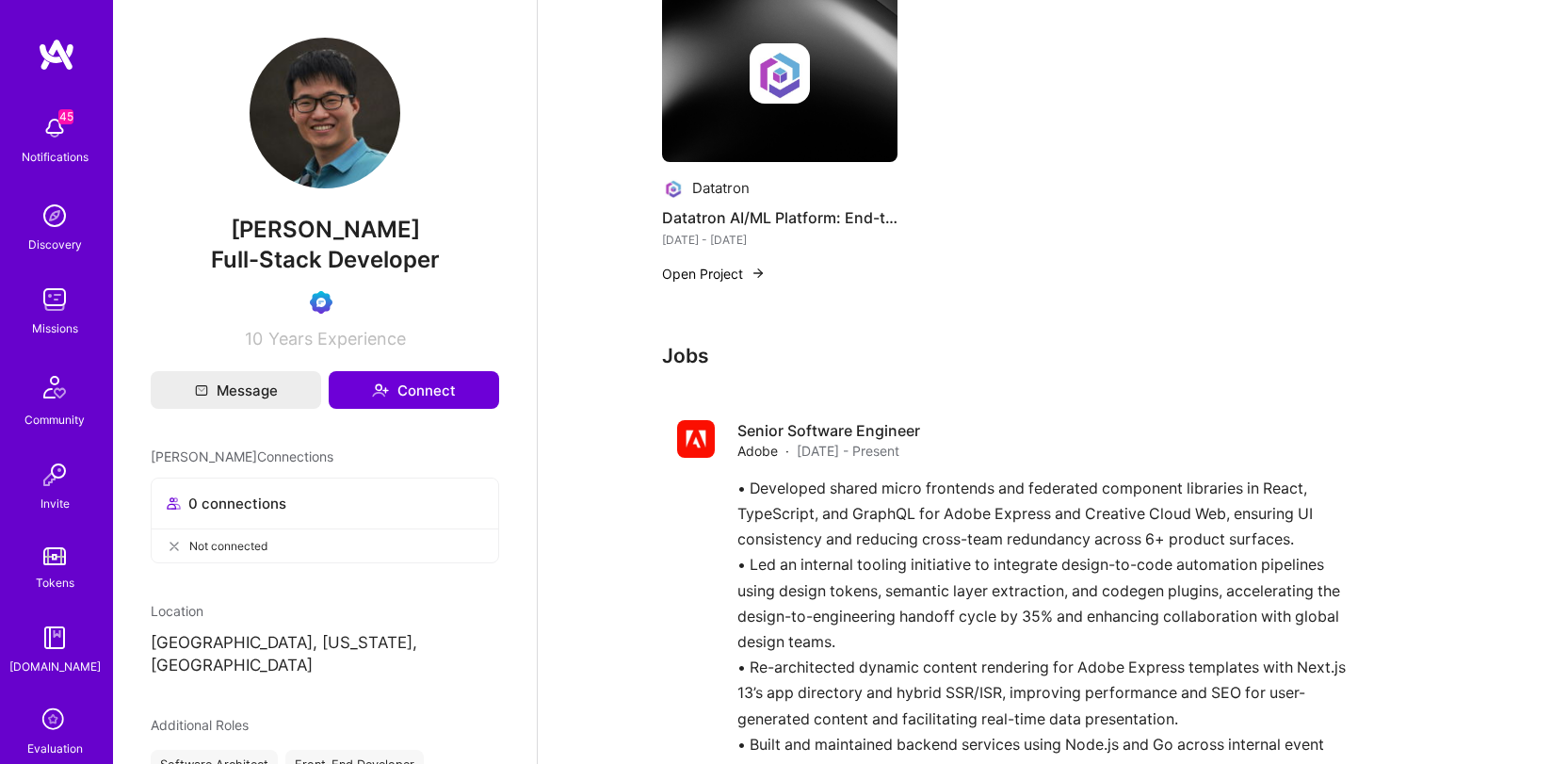
scroll to position [1040, 0]
